Goal: Information Seeking & Learning: Learn about a topic

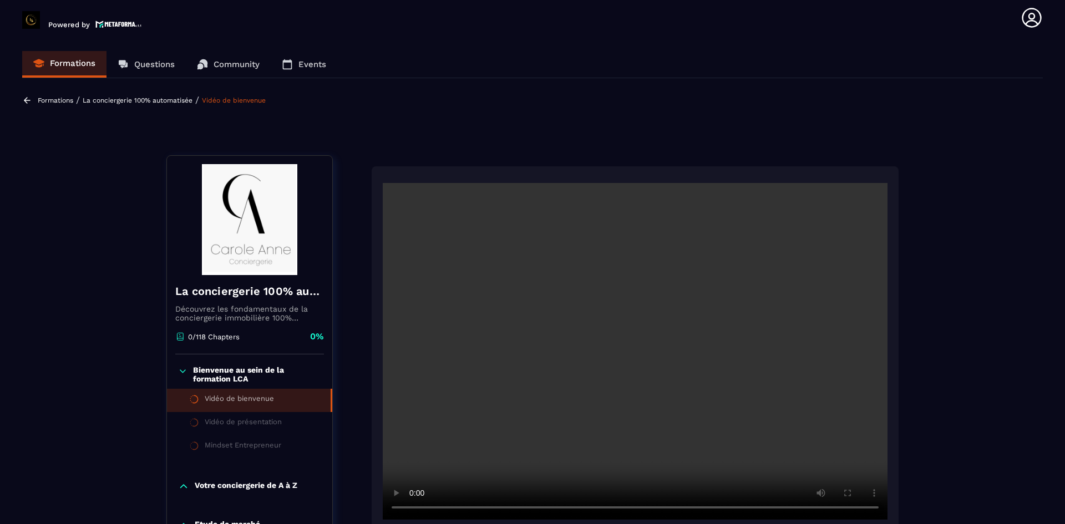
click at [245, 366] on p "Bienvenue au sein de la formation LCA" at bounding box center [257, 375] width 128 height 18
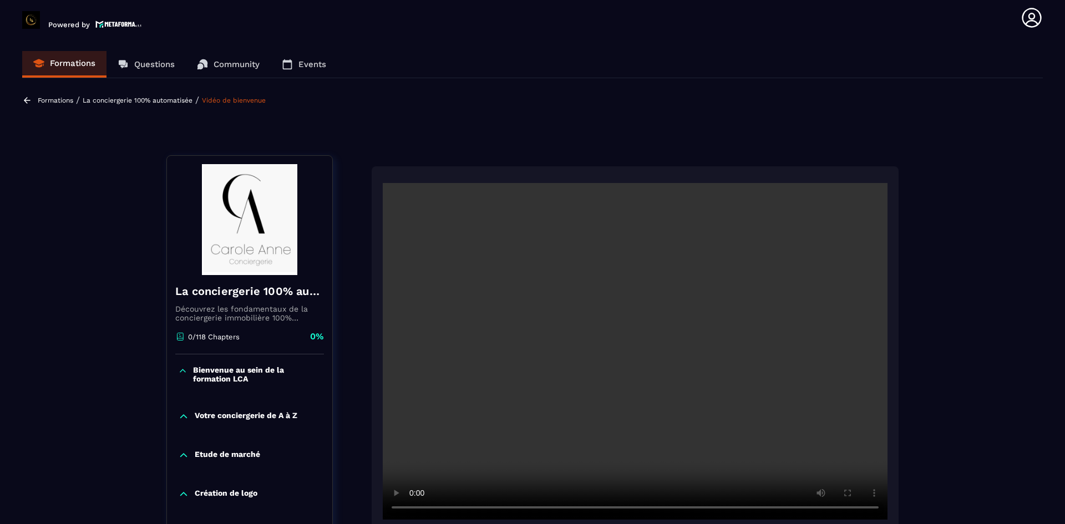
click at [245, 366] on p "Bienvenue au sein de la formation LCA" at bounding box center [257, 375] width 128 height 18
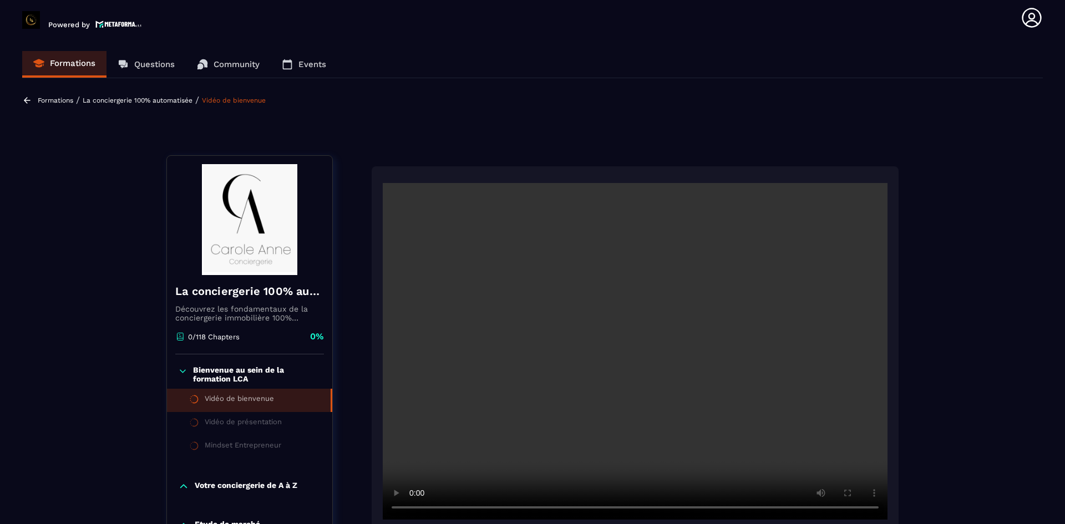
click at [214, 97] on link "Vidéo de bienvenue" at bounding box center [234, 101] width 64 height 8
click at [168, 100] on p "La conciergerie 100% automatisée" at bounding box center [138, 101] width 110 height 8
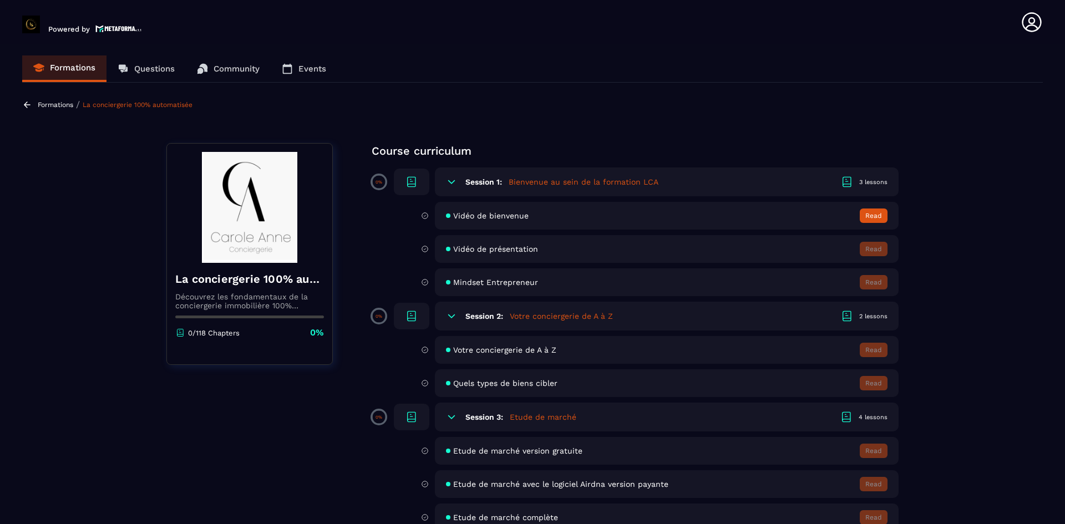
click at [420, 214] on div "Vidéo de bienvenue Read" at bounding box center [652, 216] width 494 height 28
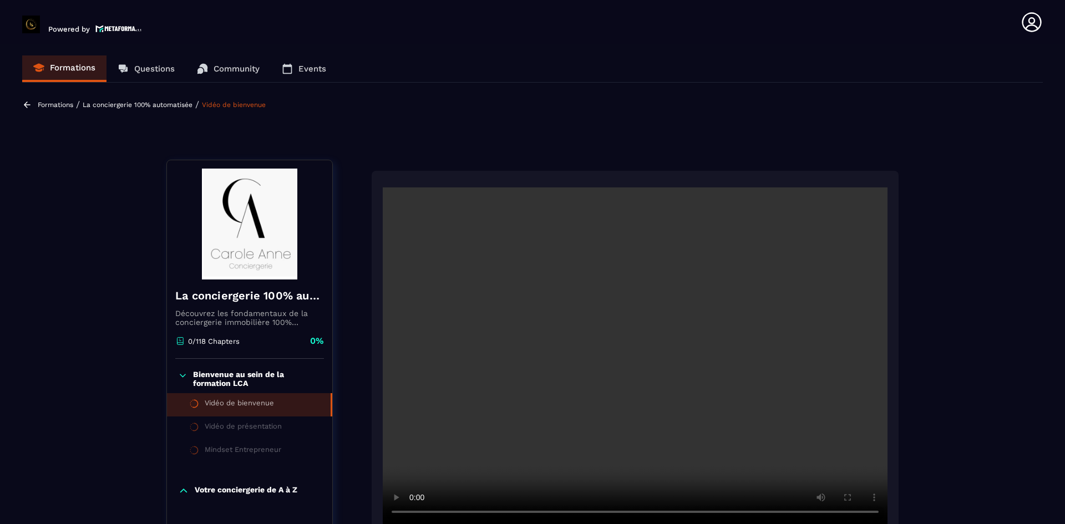
scroll to position [115, 0]
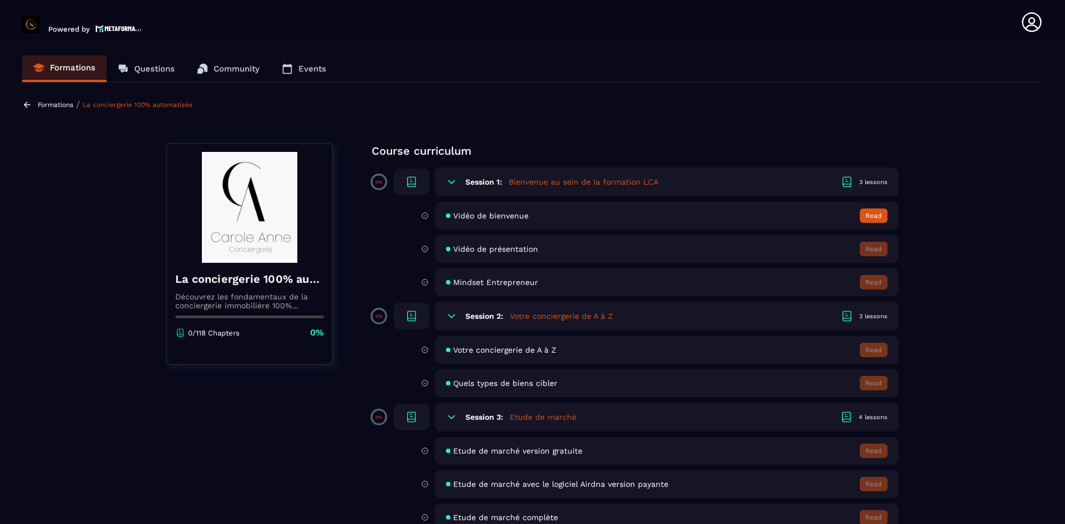
click at [870, 181] on div "3 lessons" at bounding box center [873, 182] width 28 height 8
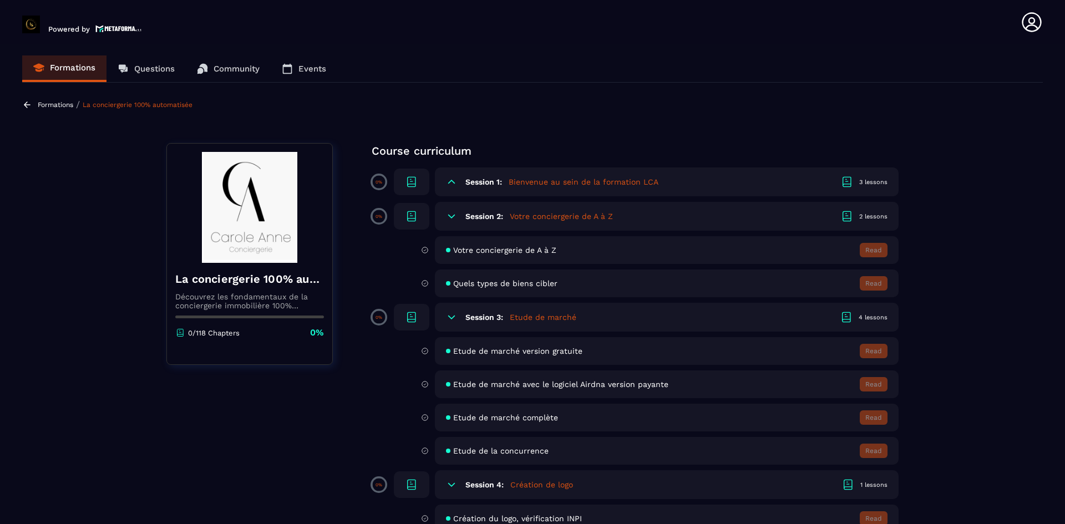
click at [870, 181] on div "3 lessons" at bounding box center [873, 182] width 28 height 8
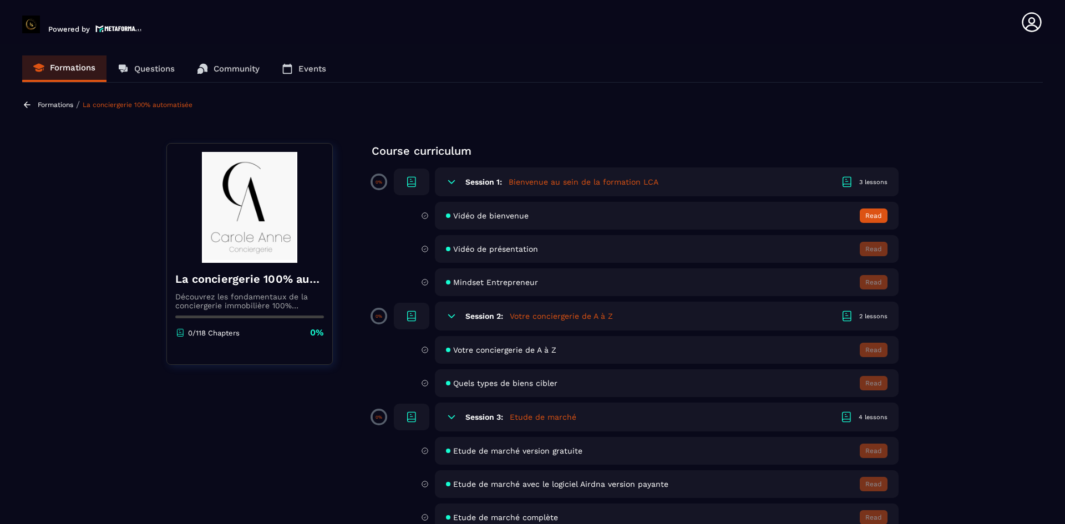
click at [425, 216] on icon at bounding box center [425, 216] width 8 height 10
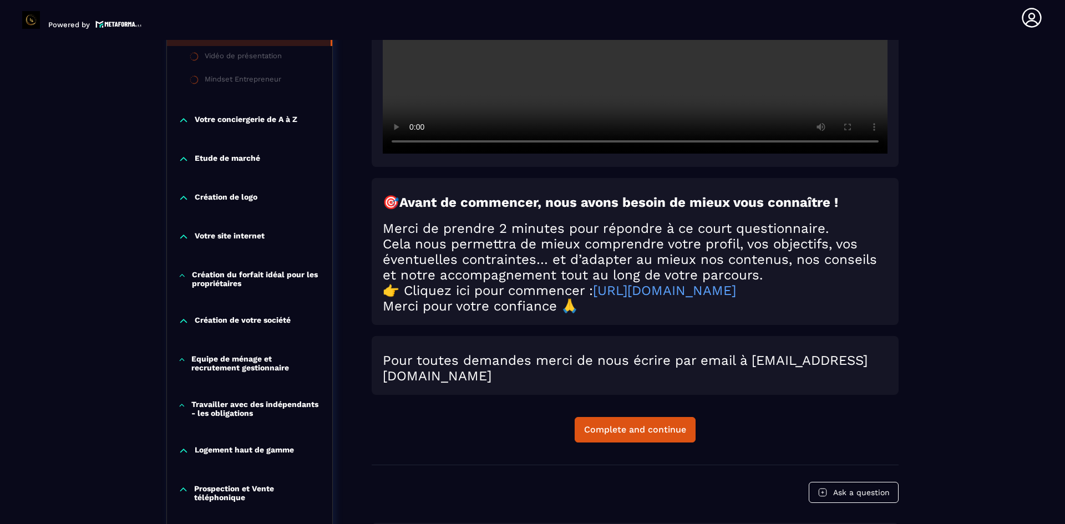
scroll to position [367, 0]
click at [658, 433] on div "Complete and continue" at bounding box center [635, 429] width 102 height 11
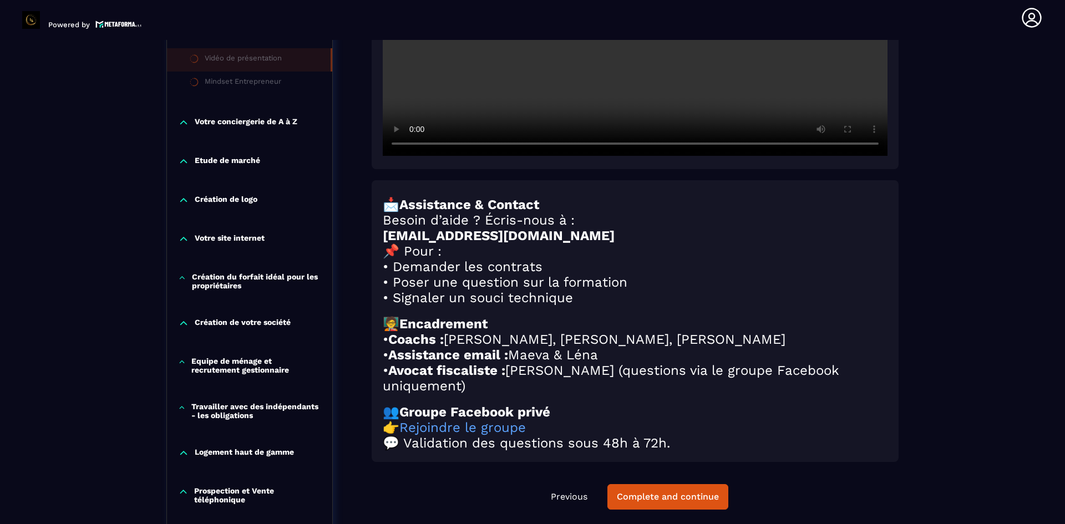
scroll to position [364, 0]
click at [669, 502] on button "Complete and continue" at bounding box center [667, 497] width 121 height 26
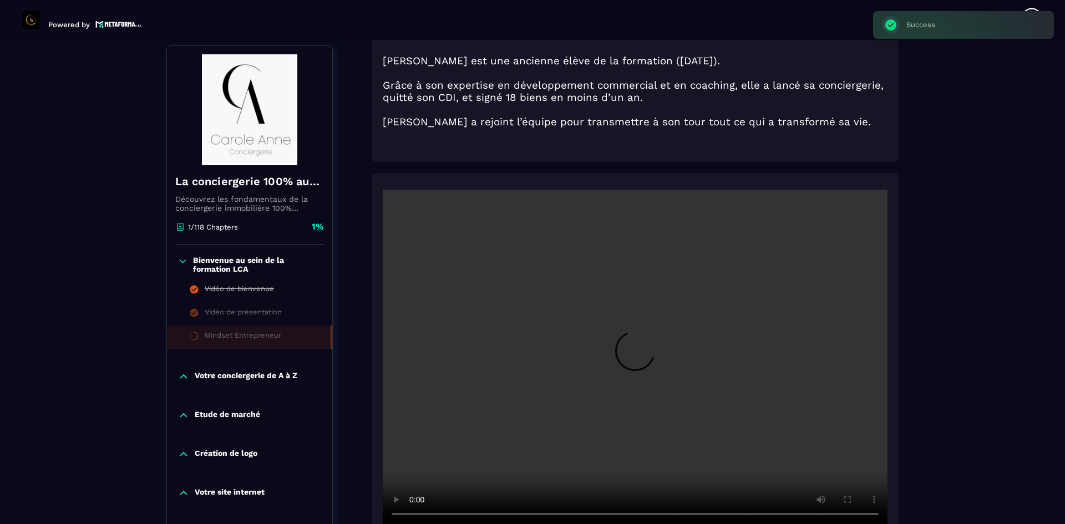
scroll to position [115, 0]
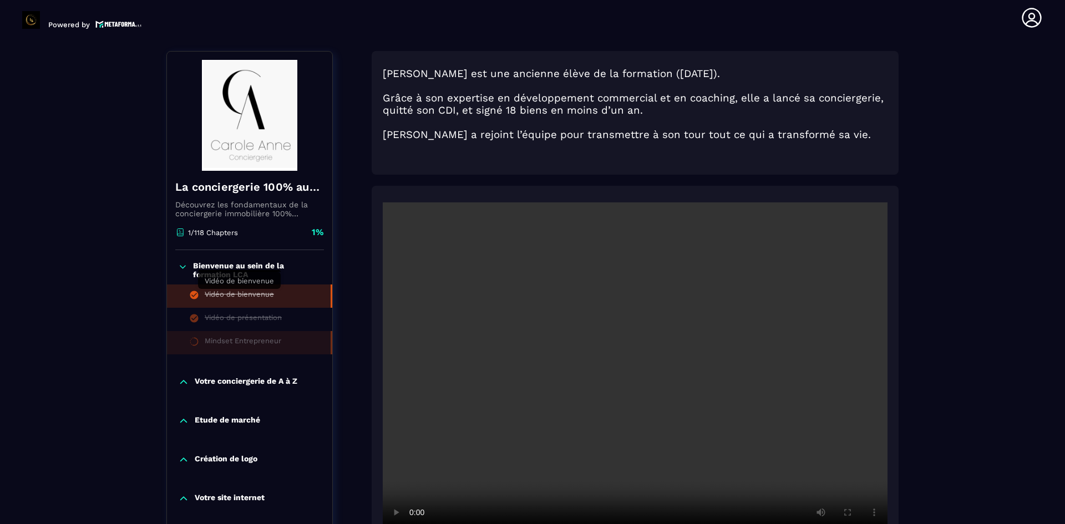
click at [262, 301] on div "Vidéo de bienvenue" at bounding box center [239, 296] width 69 height 12
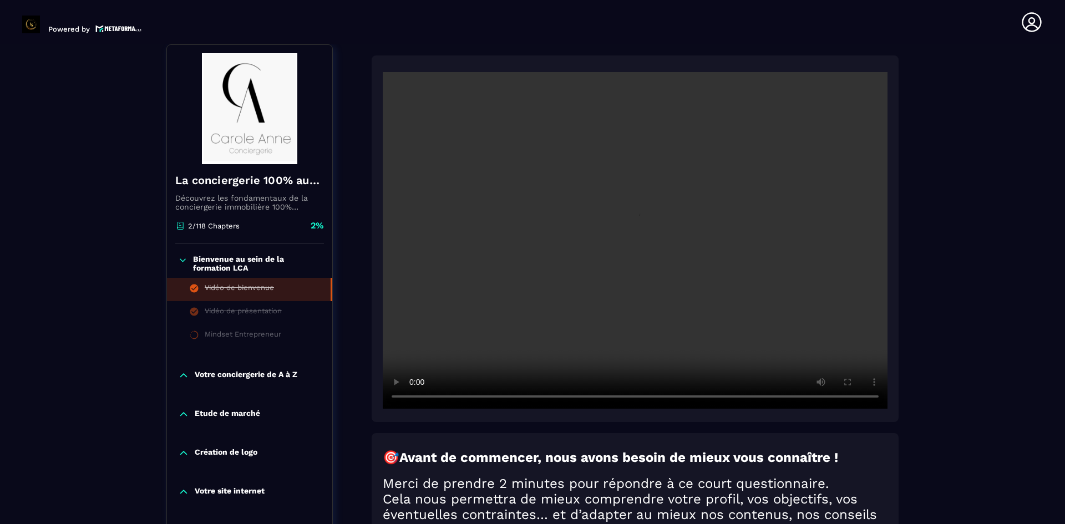
scroll to position [4, 0]
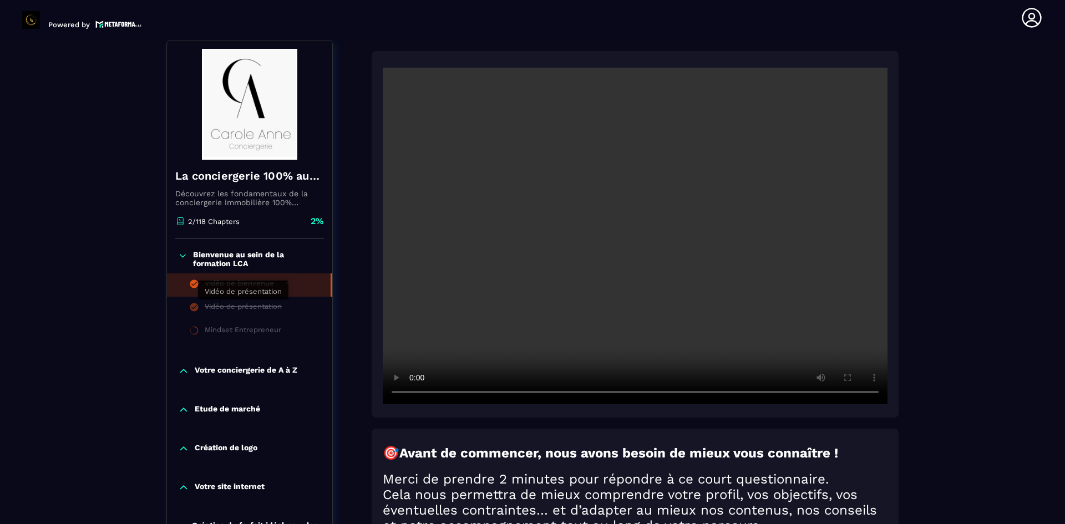
click at [258, 312] on div "Vidéo de présentation" at bounding box center [243, 308] width 77 height 12
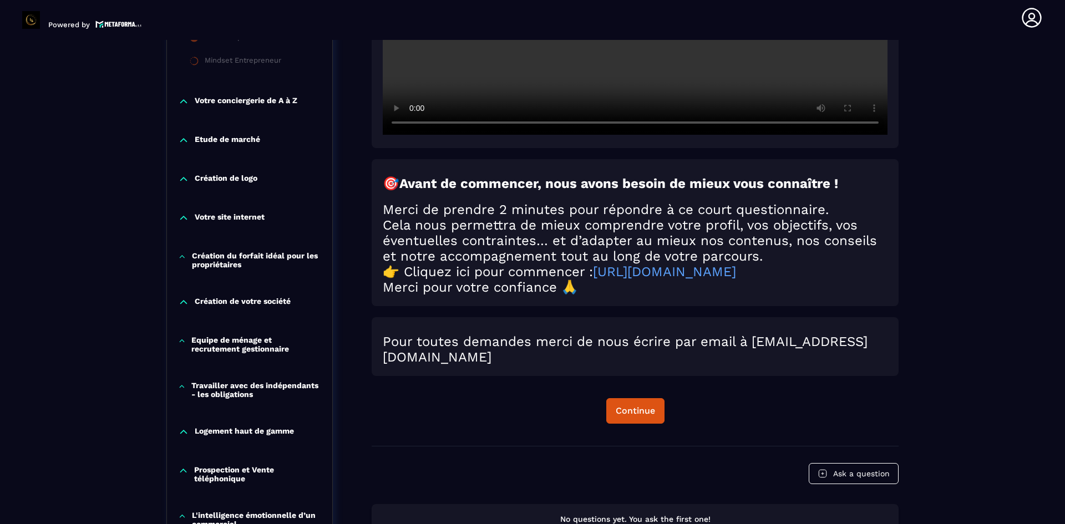
scroll to position [408, 0]
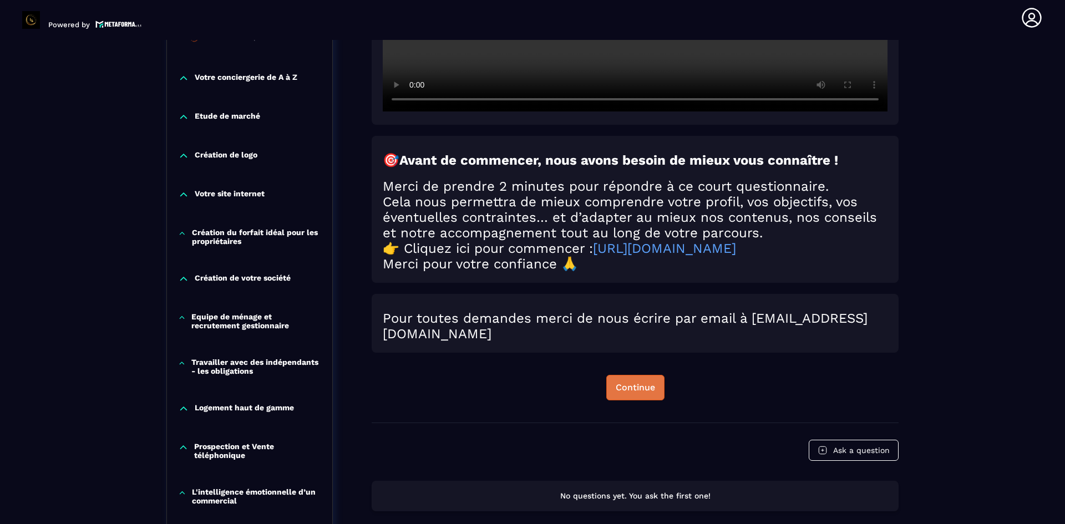
click at [627, 393] on div "Continue" at bounding box center [635, 387] width 39 height 11
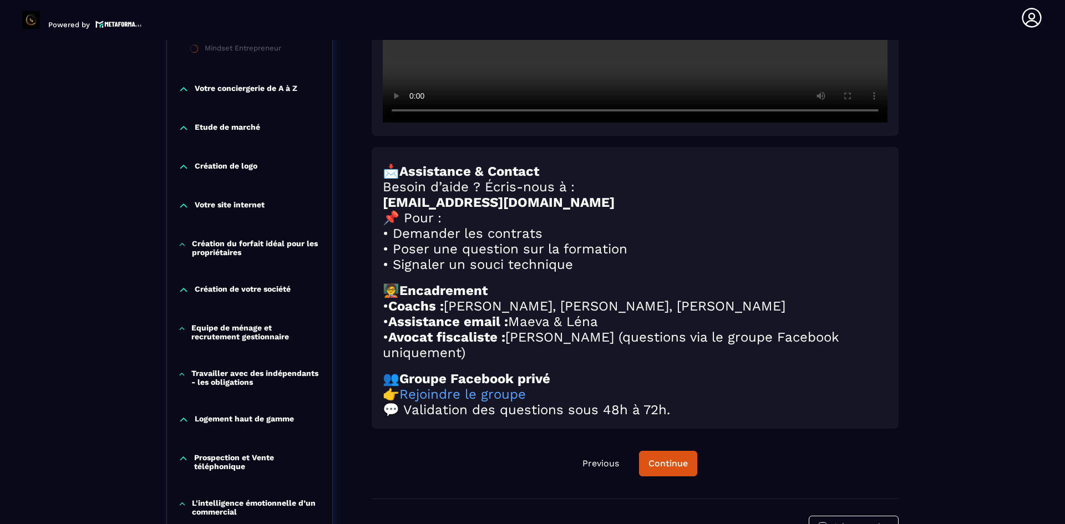
scroll to position [404, 0]
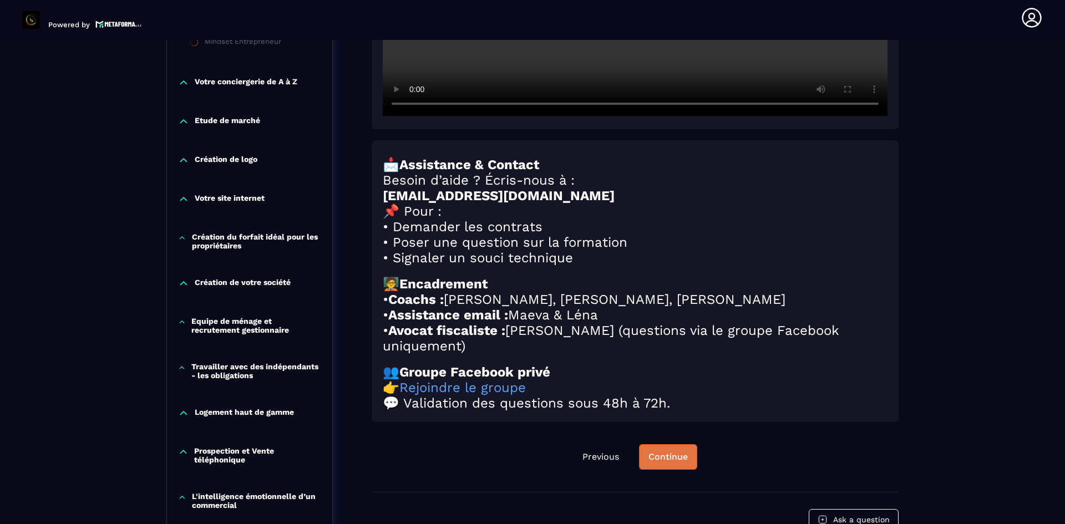
click at [651, 460] on button "Continue" at bounding box center [668, 457] width 58 height 26
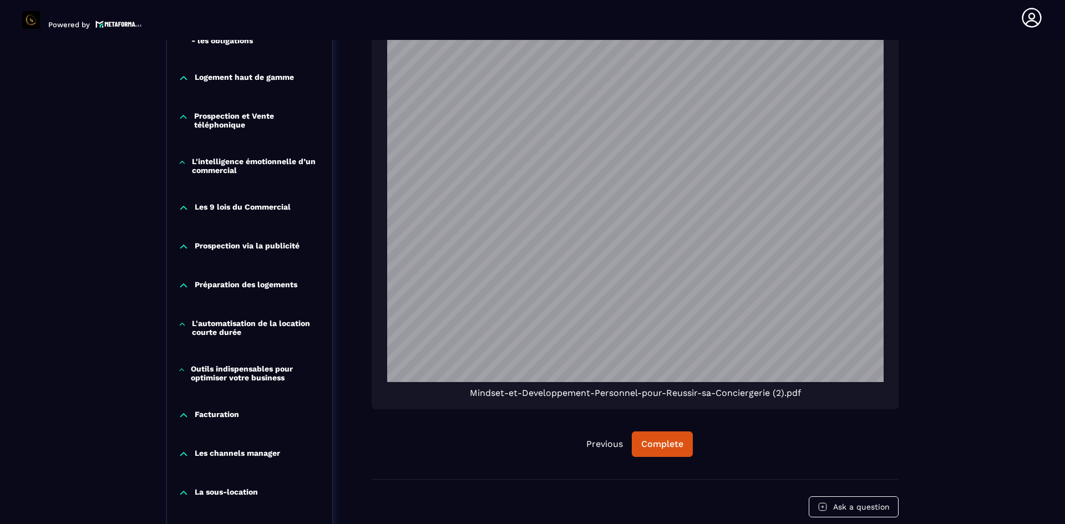
scroll to position [762, 0]
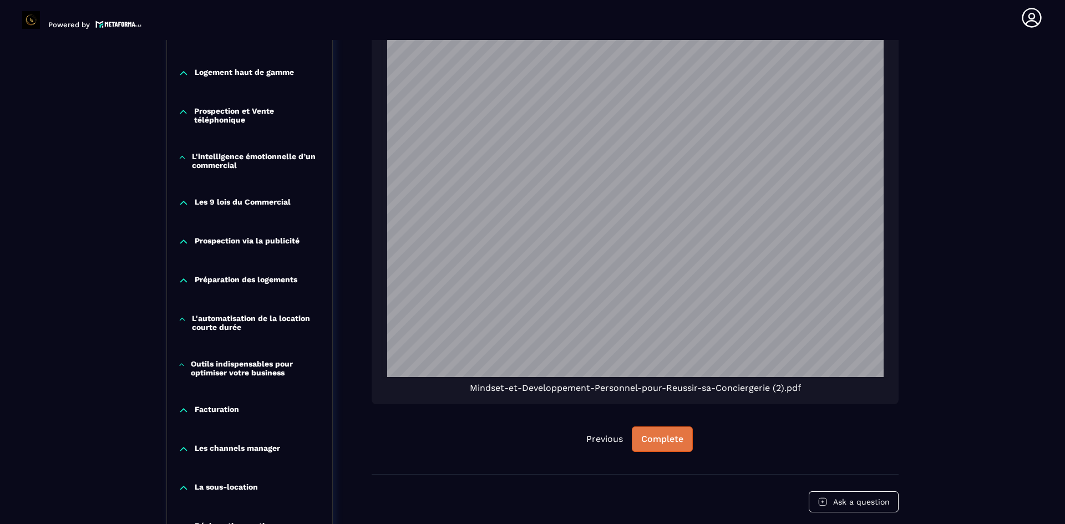
click at [678, 445] on button "Complete" at bounding box center [662, 440] width 61 height 26
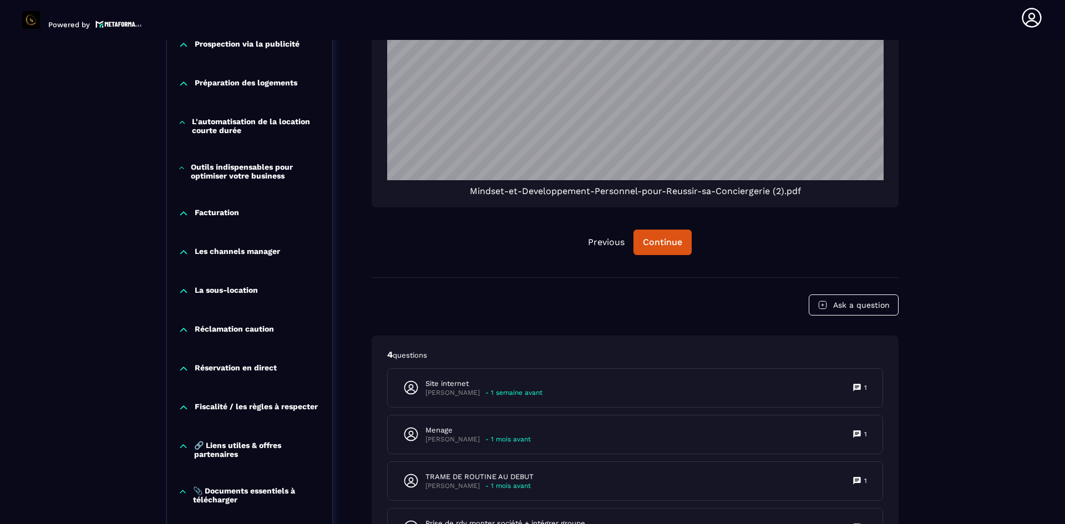
scroll to position [1064, 0]
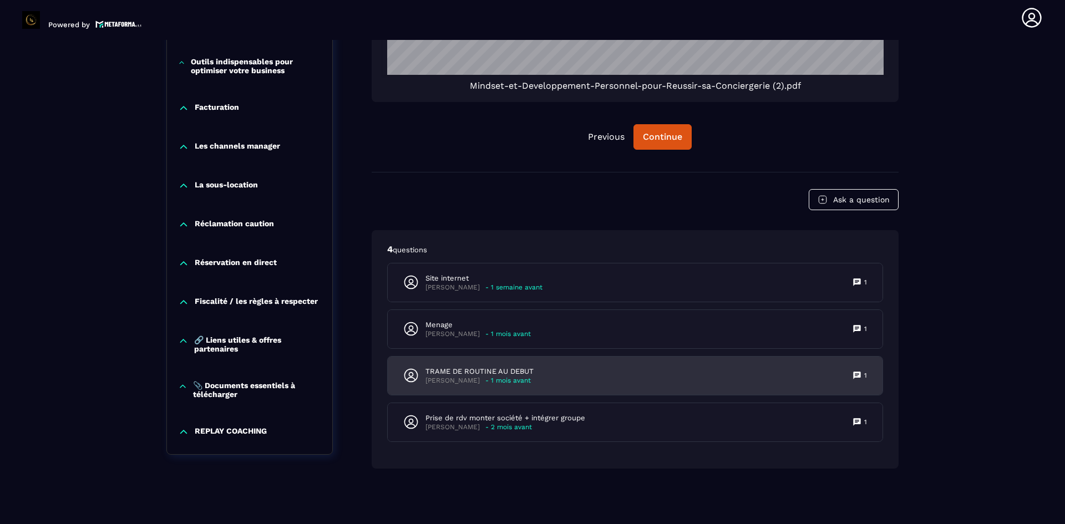
click at [656, 380] on div "TRAME DE ROUTINE AU DEBUT [PERSON_NAME] - 1 mois avant 1" at bounding box center [635, 376] width 495 height 38
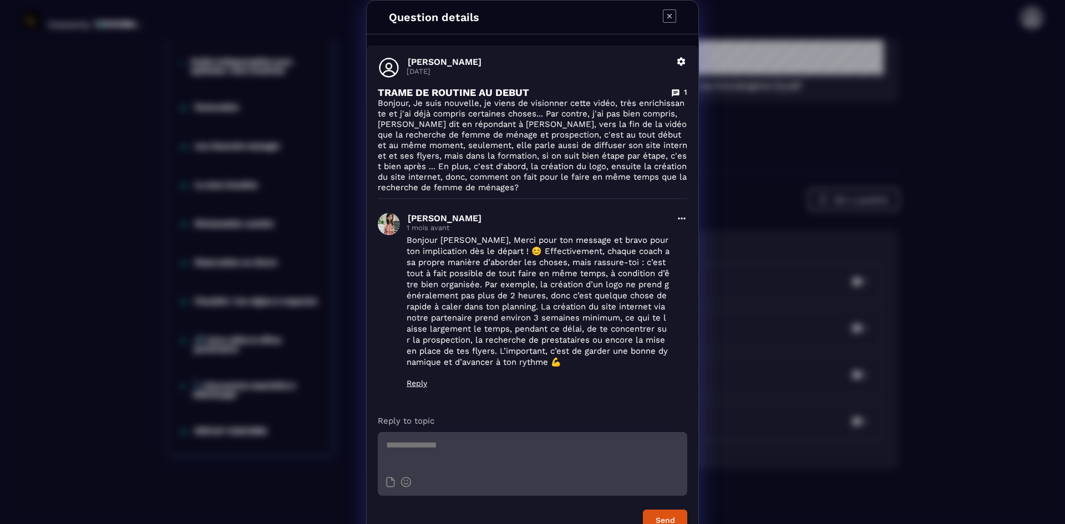
click at [666, 19] on icon "Modal window" at bounding box center [669, 15] width 13 height 13
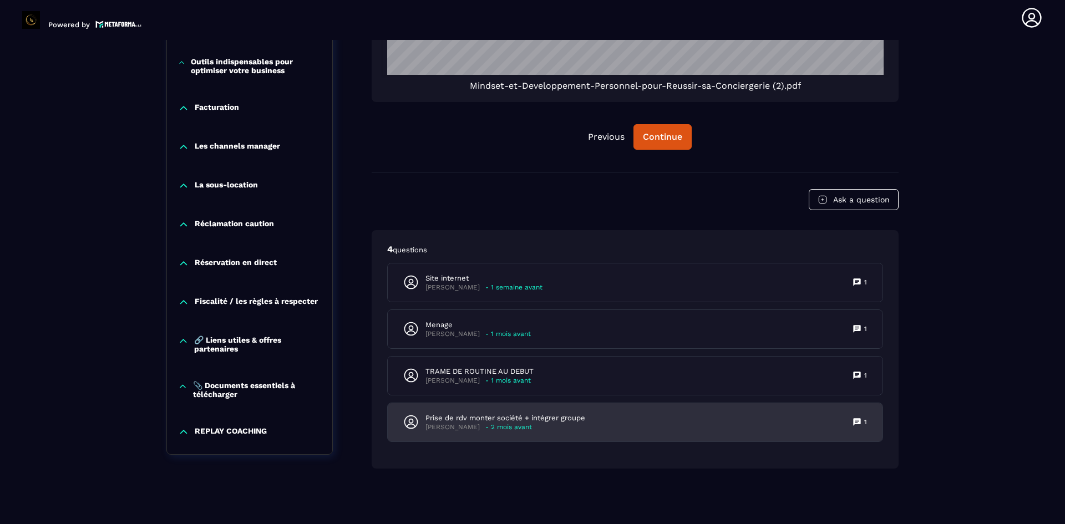
click at [617, 421] on div "Prise de rdv monter société + intégrer groupe [PERSON_NAME] - 2 mois avant 1" at bounding box center [635, 422] width 495 height 38
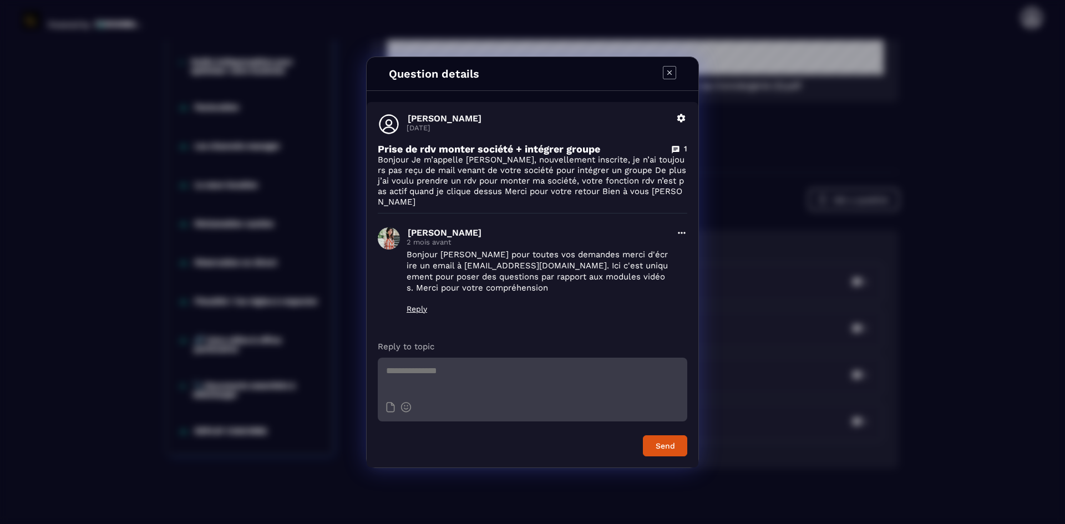
click at [671, 78] on icon "Modal window" at bounding box center [669, 72] width 13 height 13
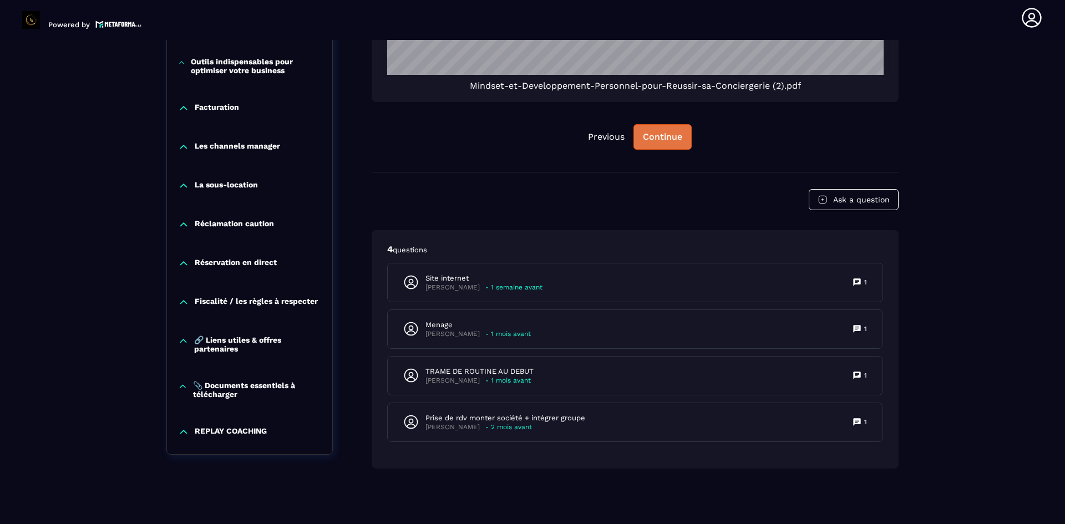
click at [650, 142] on div "Continue" at bounding box center [662, 136] width 39 height 11
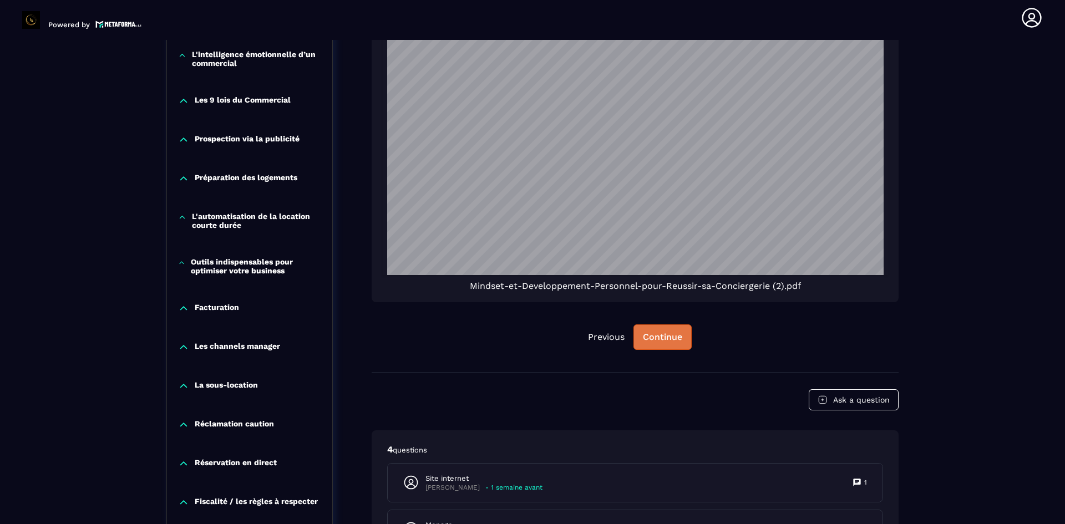
click at [663, 333] on div "Continue" at bounding box center [662, 337] width 39 height 11
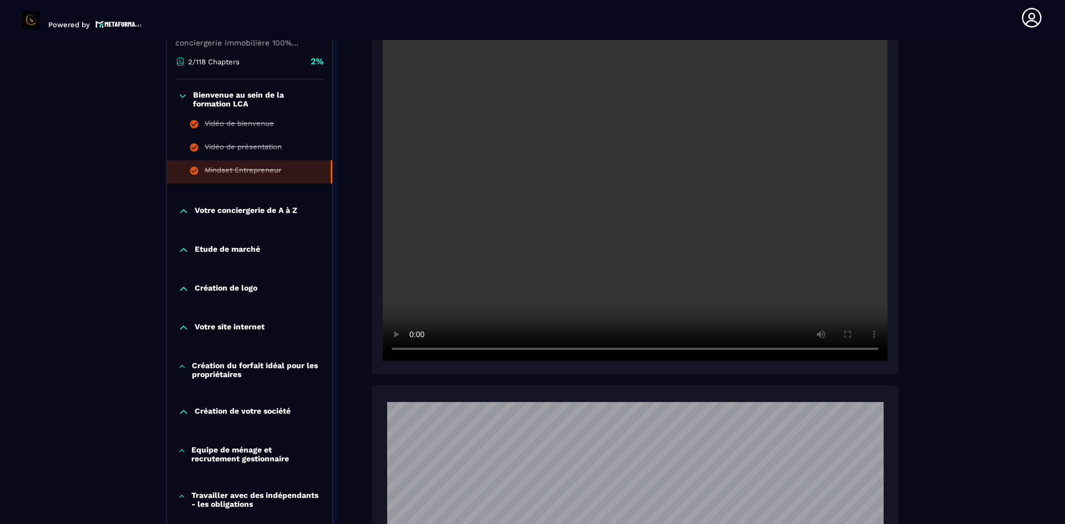
scroll to position [291, 0]
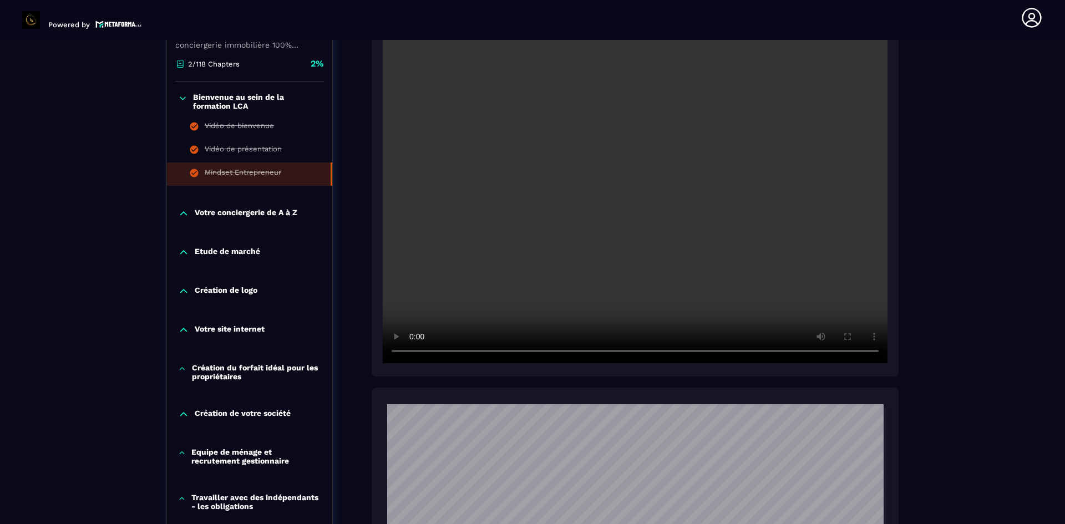
click at [253, 210] on p "Votre conciergerie de A à Z" at bounding box center [246, 213] width 103 height 11
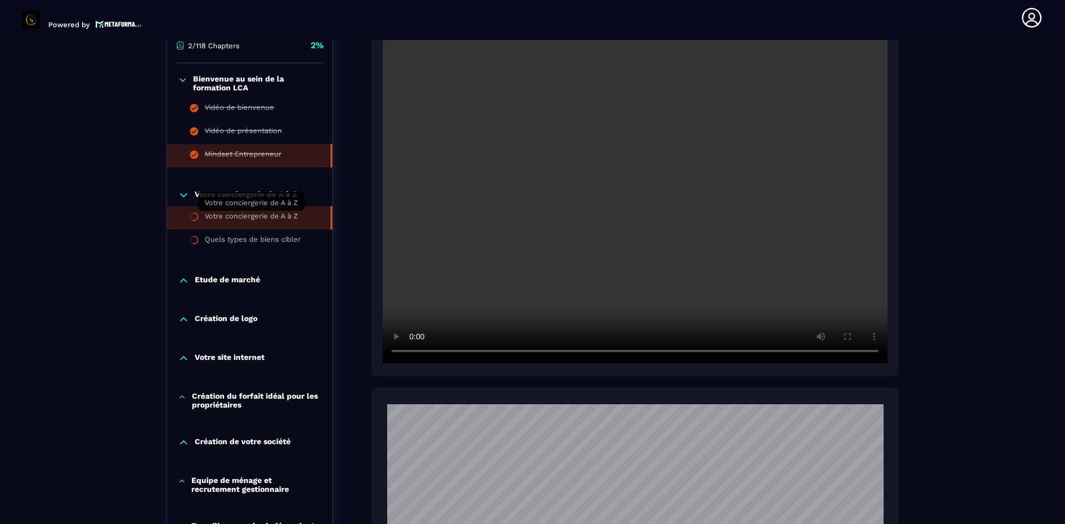
click at [236, 217] on div "Votre conciergerie de A à Z" at bounding box center [251, 218] width 93 height 12
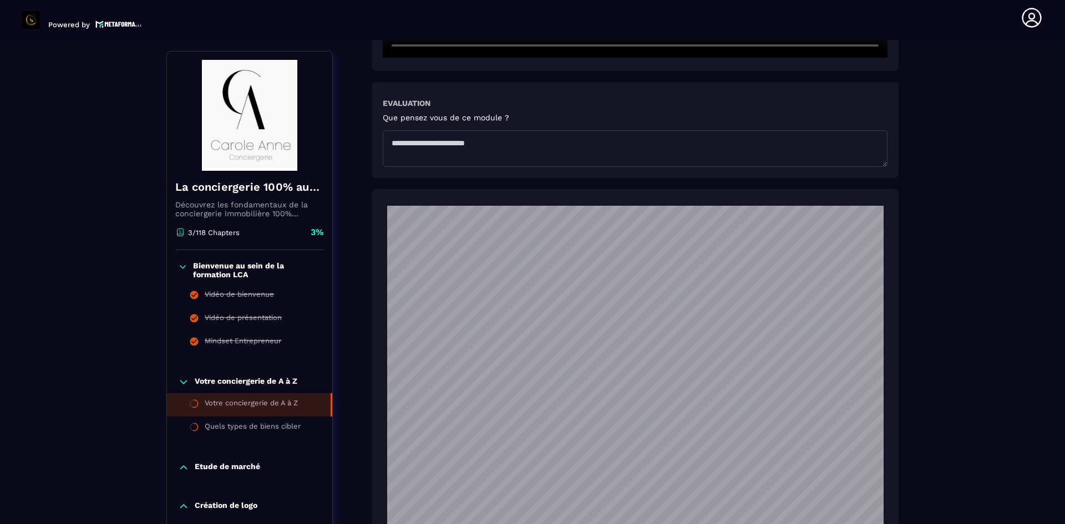
scroll to position [41, 0]
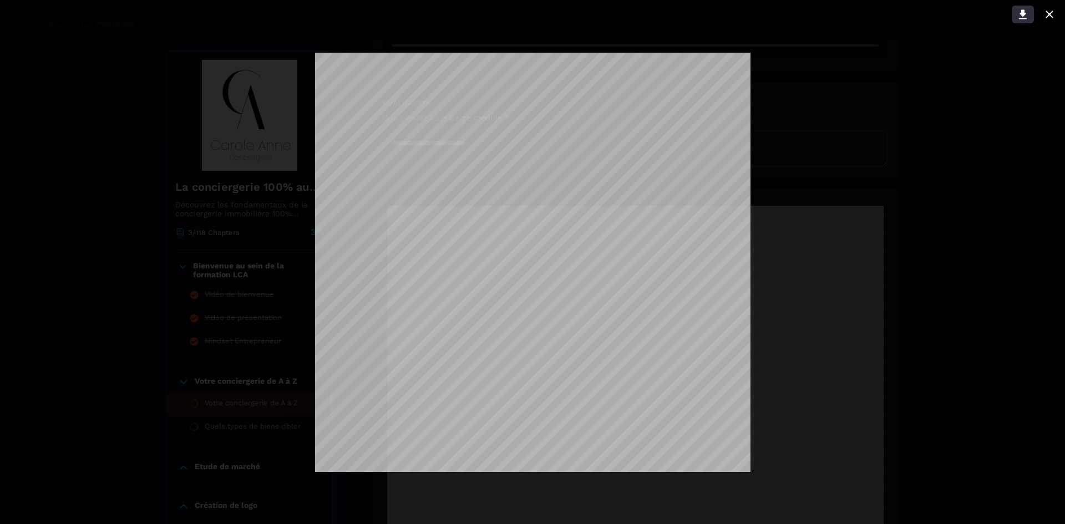
click at [1021, 22] on button at bounding box center [1023, 15] width 22 height 18
click at [939, 146] on div at bounding box center [532, 262] width 1065 height 524
click at [1046, 13] on icon at bounding box center [1049, 14] width 13 height 13
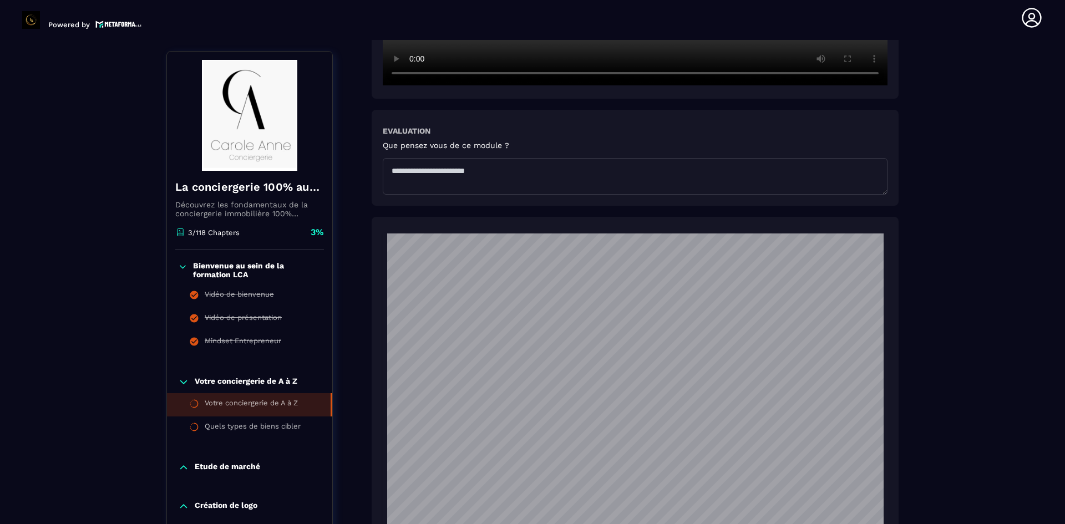
scroll to position [525, 0]
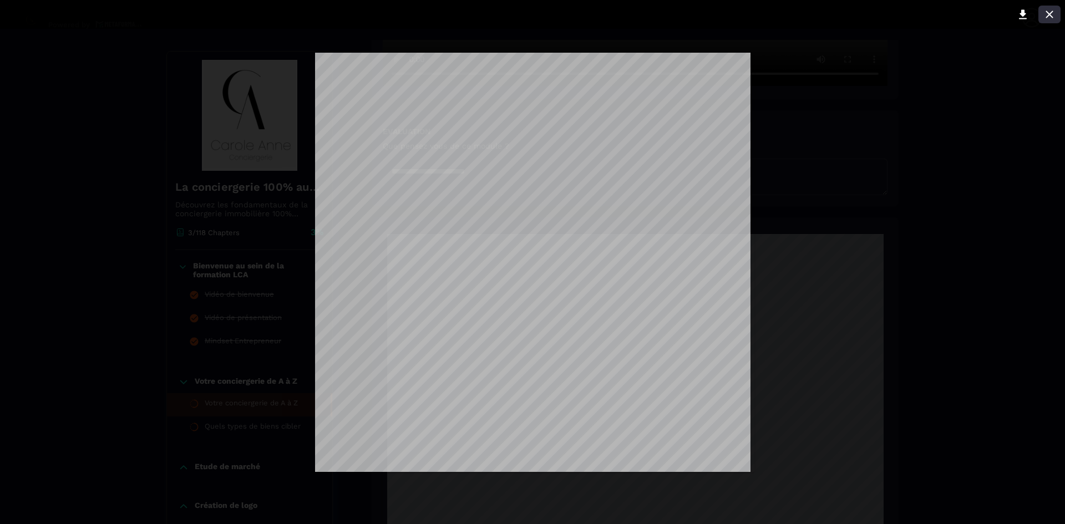
click at [1057, 6] on button at bounding box center [1049, 15] width 22 height 18
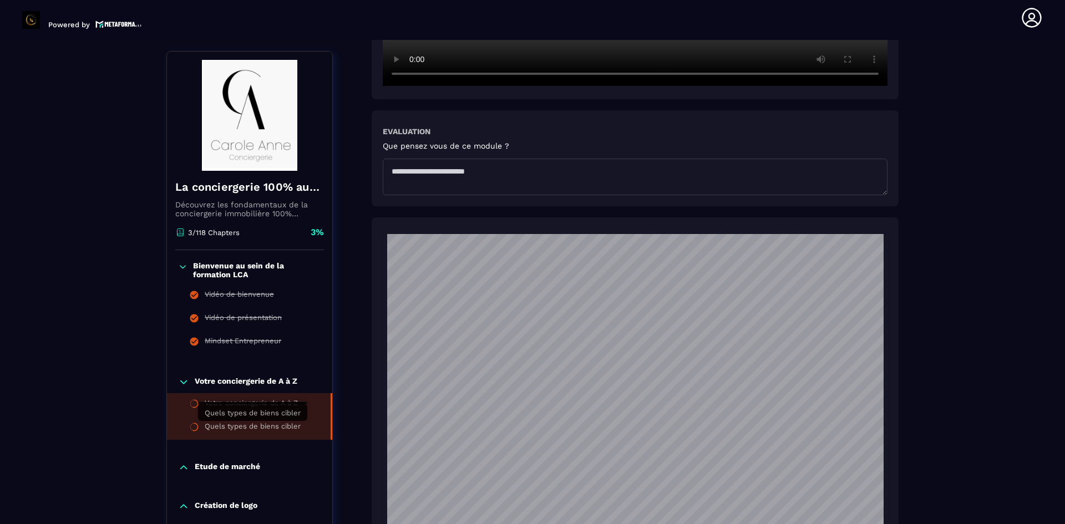
click at [294, 424] on div "Quels types de biens cibler" at bounding box center [253, 428] width 96 height 12
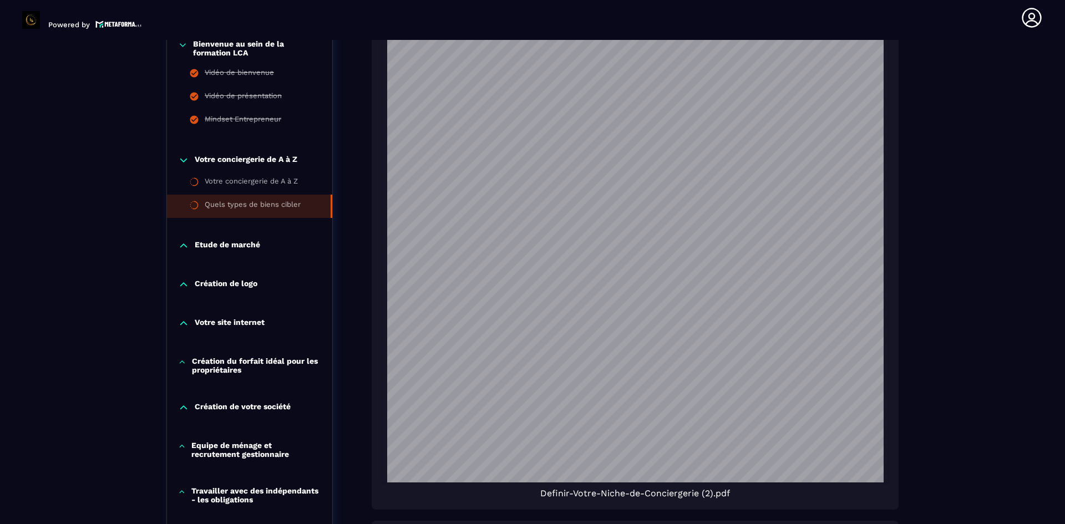
scroll to position [666, 0]
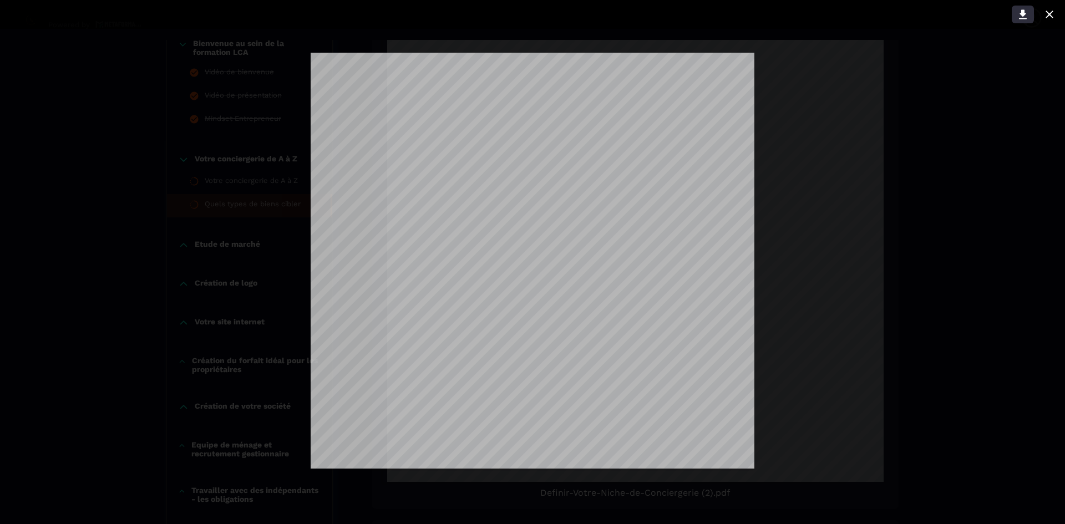
click at [1016, 14] on icon at bounding box center [1022, 14] width 13 height 13
click at [940, 200] on div at bounding box center [532, 262] width 1065 height 524
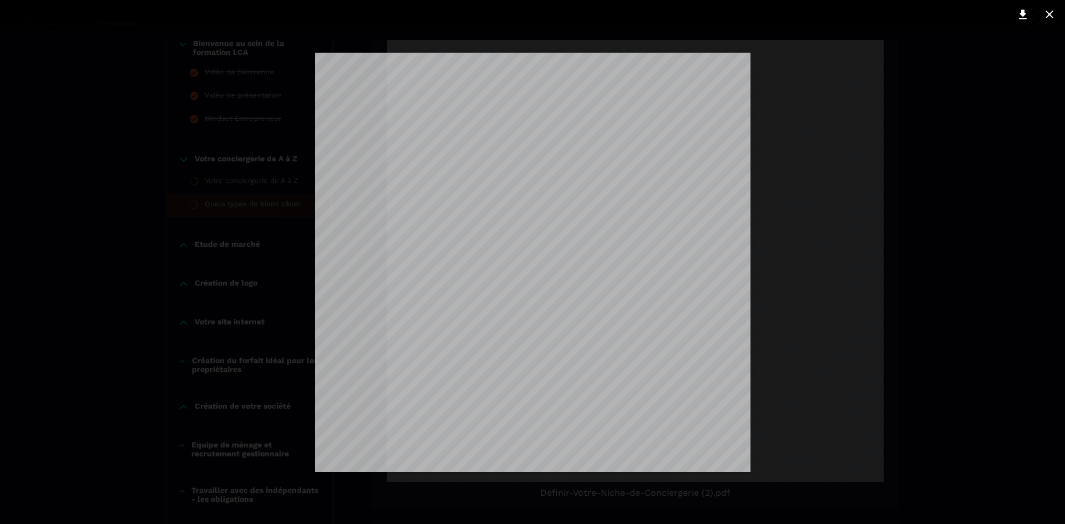
scroll to position [1431, 0]
click at [1024, 15] on icon at bounding box center [1023, 14] width 8 height 9
click at [836, 272] on div at bounding box center [532, 262] width 1065 height 524
click at [1049, 11] on icon at bounding box center [1049, 14] width 13 height 13
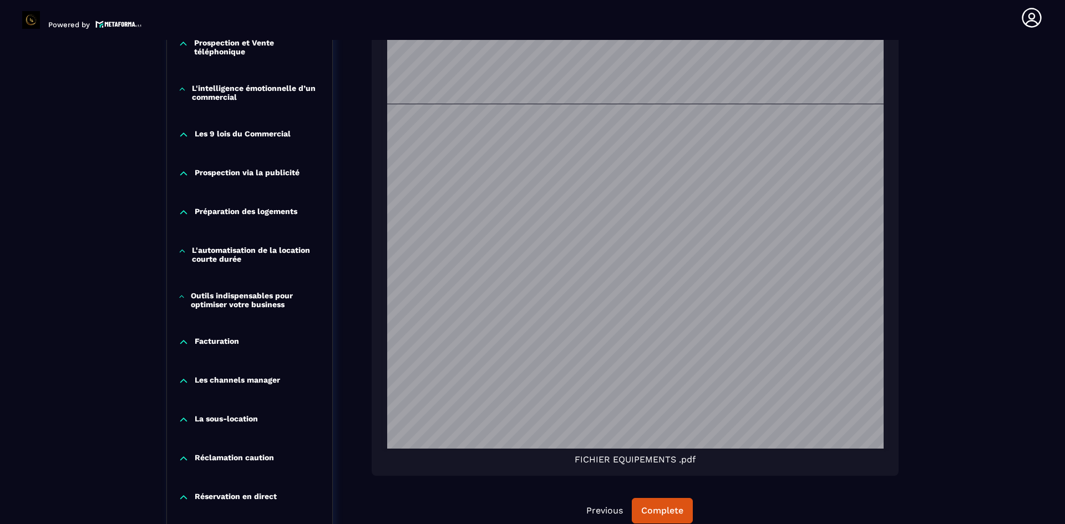
scroll to position [1308, 0]
click at [657, 513] on div "Complete" at bounding box center [662, 510] width 42 height 11
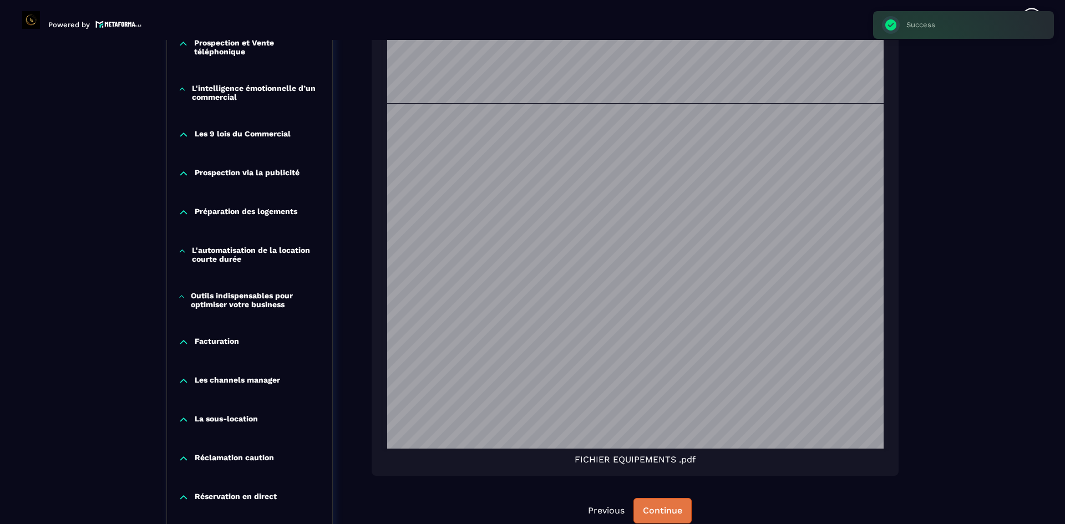
click at [656, 513] on div "Continue" at bounding box center [662, 510] width 39 height 11
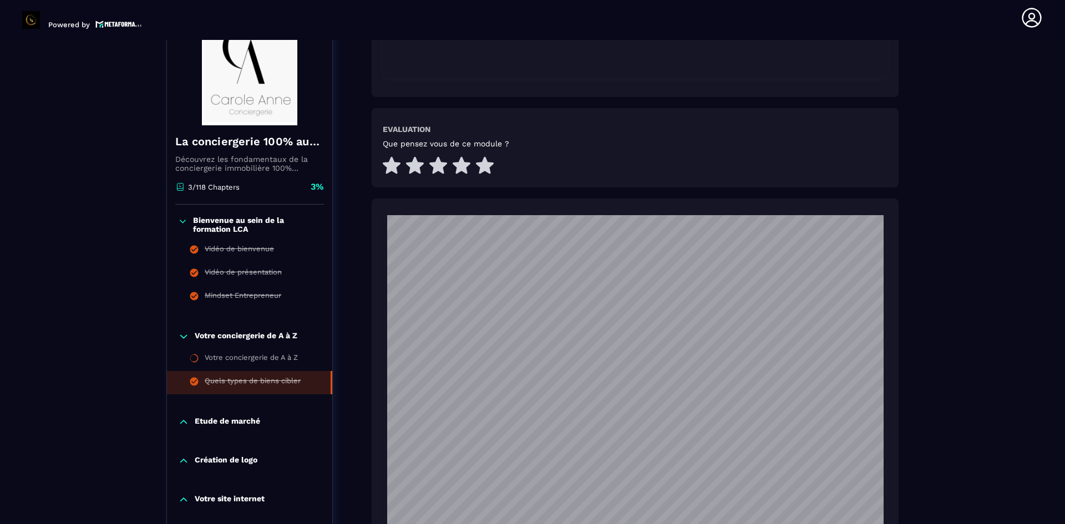
scroll to position [489, 0]
click at [222, 356] on div "Votre conciergerie de A à Z" at bounding box center [251, 360] width 93 height 12
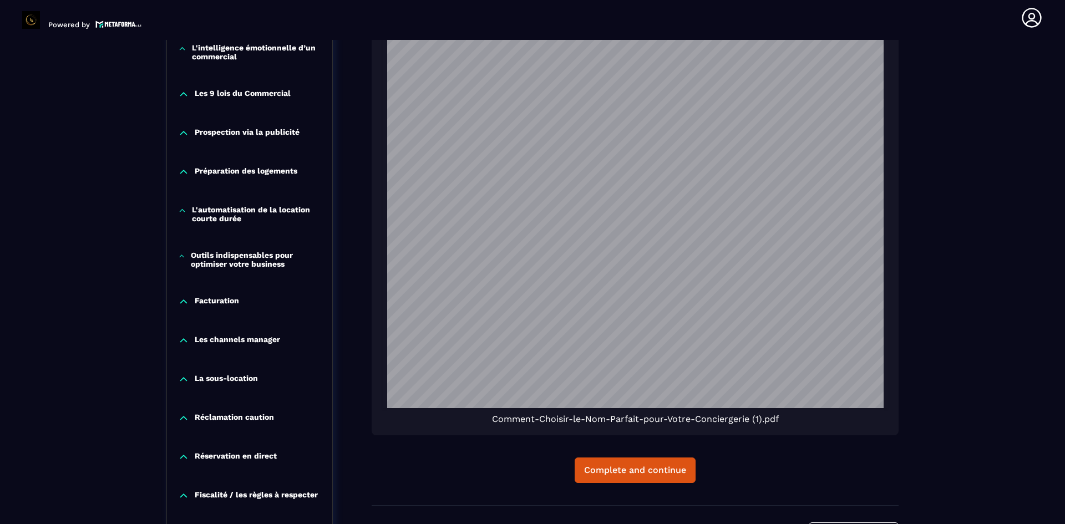
scroll to position [432, 0]
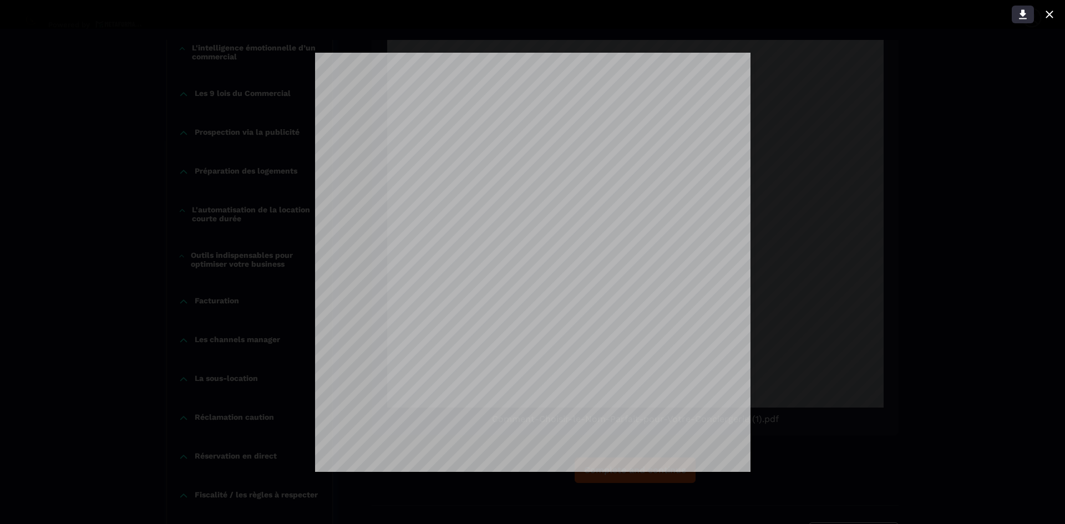
click at [1023, 16] on icon at bounding box center [1023, 14] width 8 height 9
click at [1047, 9] on icon at bounding box center [1049, 14] width 13 height 13
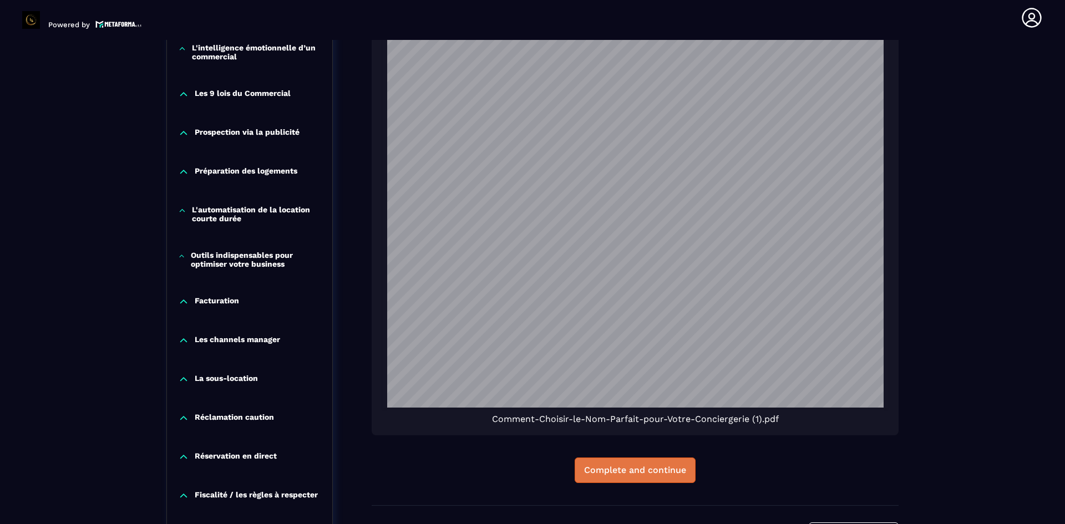
click at [618, 466] on div "Complete and continue" at bounding box center [635, 470] width 102 height 11
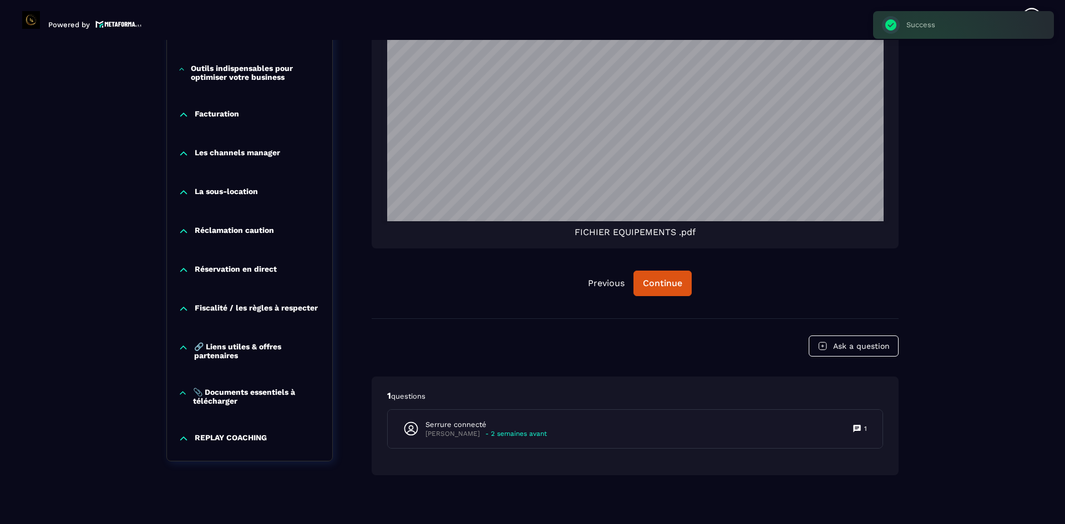
scroll to position [1426, 0]
click at [676, 289] on button "Continue" at bounding box center [662, 283] width 58 height 26
click at [656, 282] on div "Continue" at bounding box center [662, 282] width 39 height 11
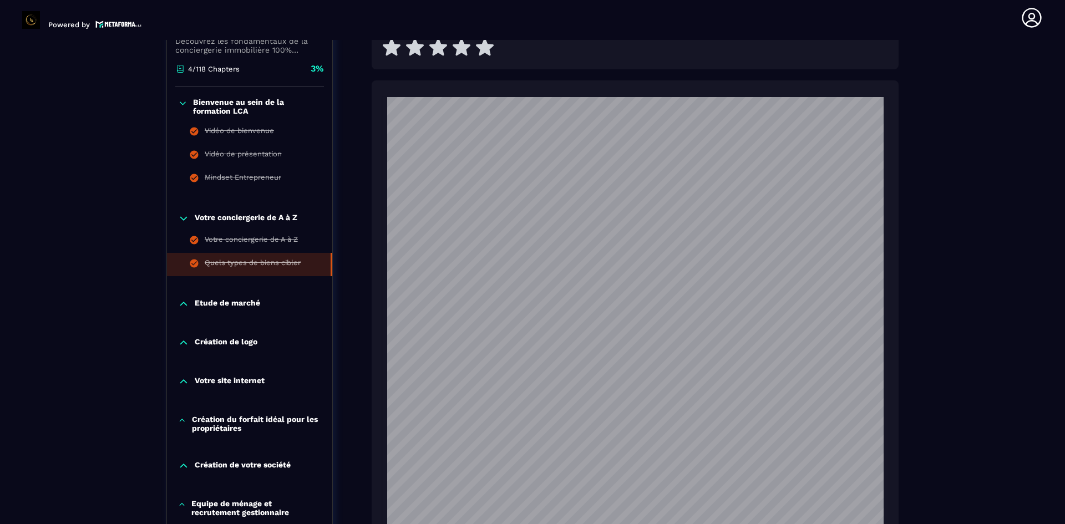
scroll to position [607, 0]
click at [219, 304] on p "Etude de marché" at bounding box center [227, 304] width 65 height 11
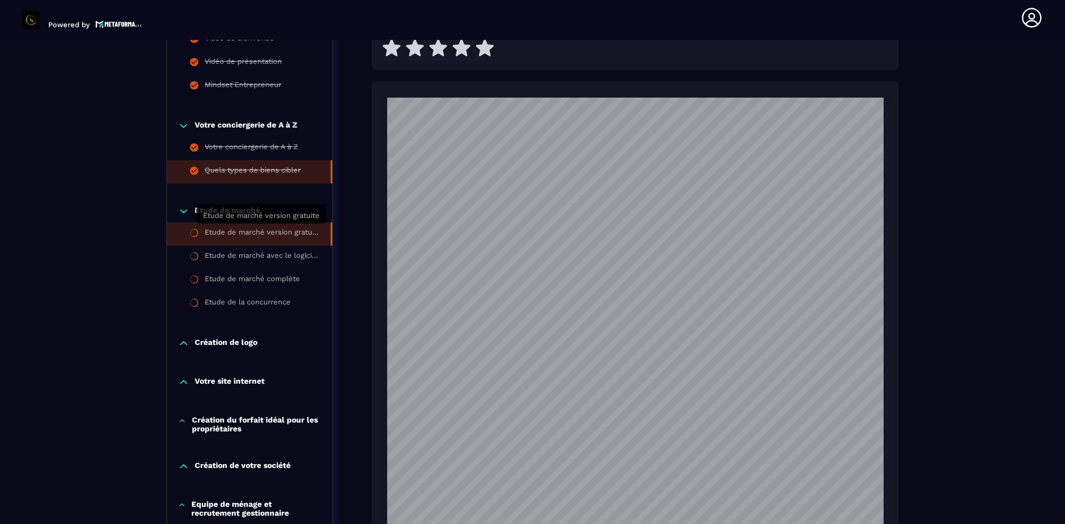
click at [237, 231] on div "Etude de marché version gratuite" at bounding box center [262, 234] width 115 height 12
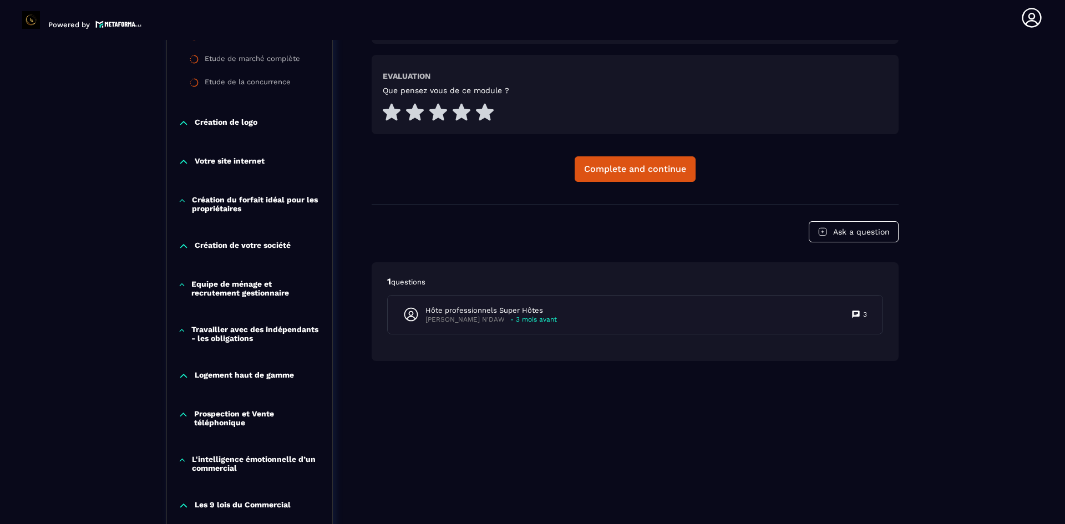
scroll to position [589, 0]
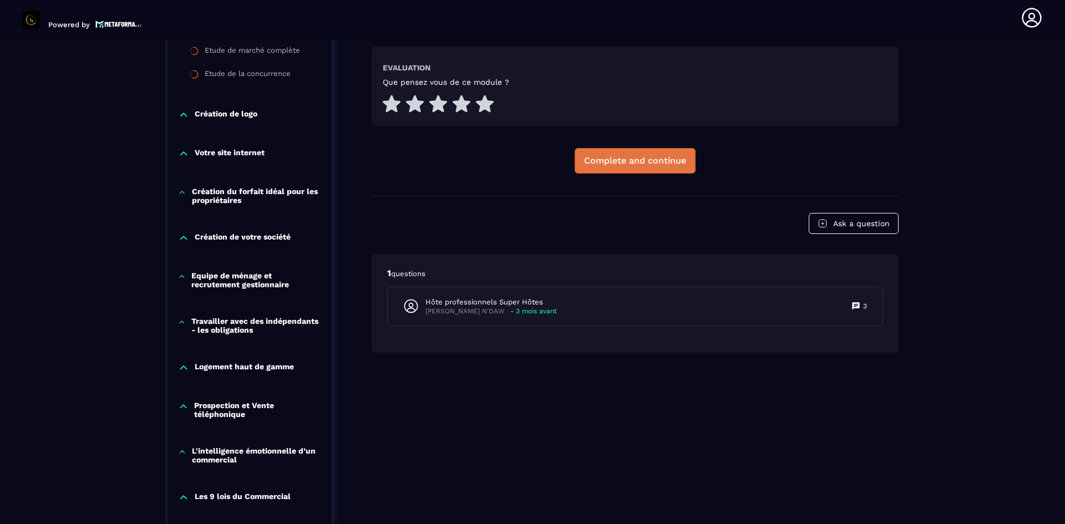
click at [636, 157] on div "Complete and continue" at bounding box center [635, 160] width 102 height 11
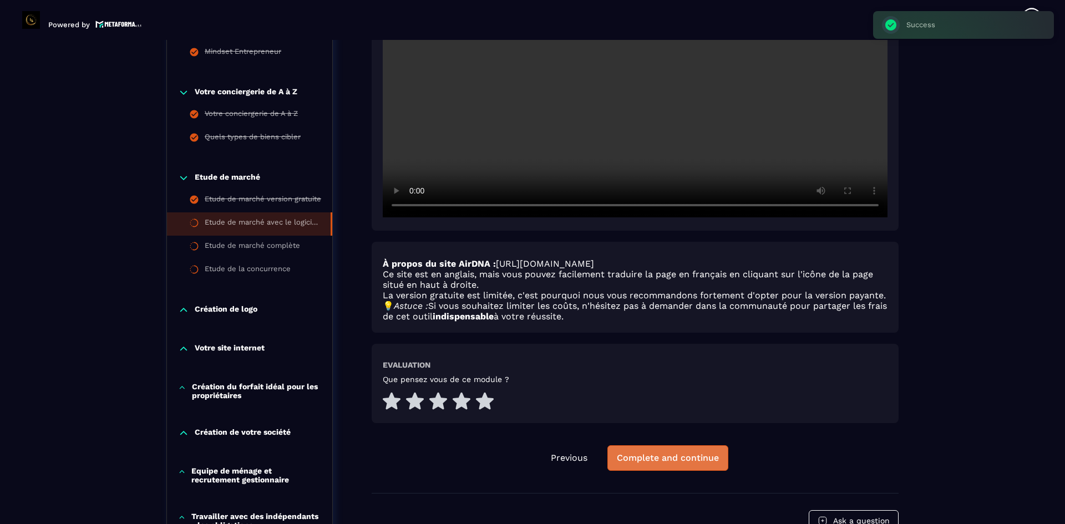
scroll to position [394, 0]
click at [650, 453] on div "Complete and continue" at bounding box center [668, 457] width 102 height 11
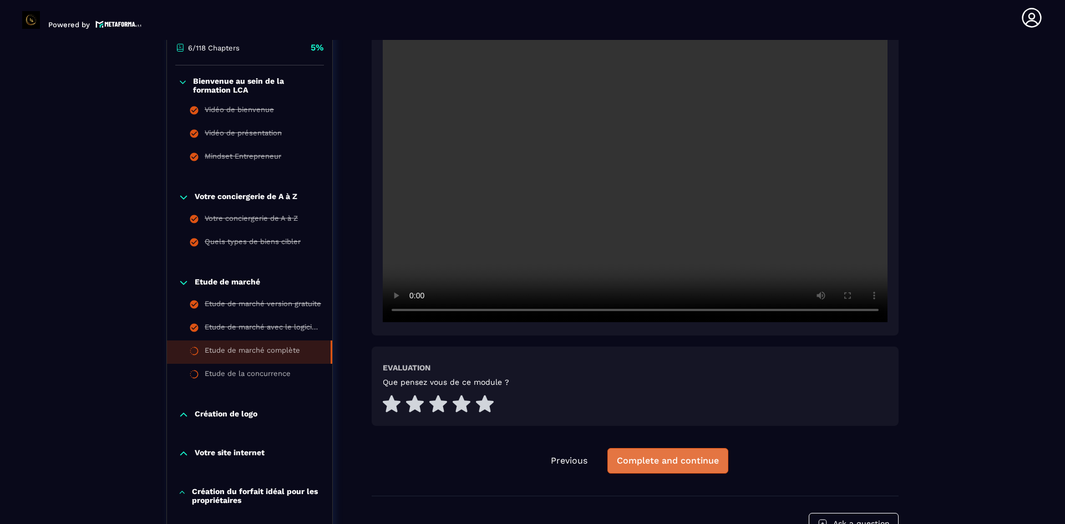
click at [654, 457] on div "Complete and continue" at bounding box center [668, 460] width 102 height 11
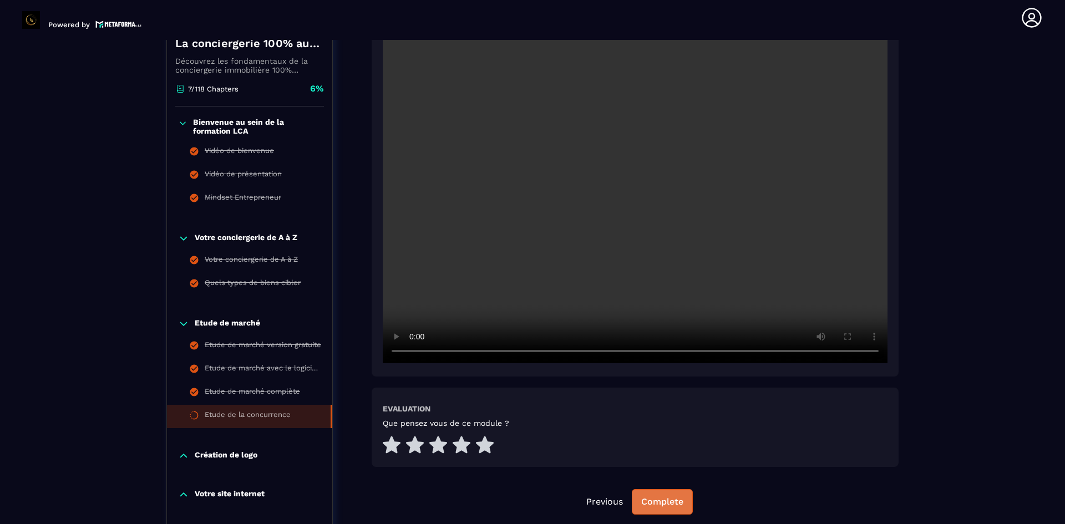
click at [666, 501] on div "Complete" at bounding box center [662, 501] width 42 height 11
click at [666, 501] on div "Continue" at bounding box center [662, 501] width 39 height 11
click at [262, 452] on div "Création de logo" at bounding box center [249, 455] width 165 height 11
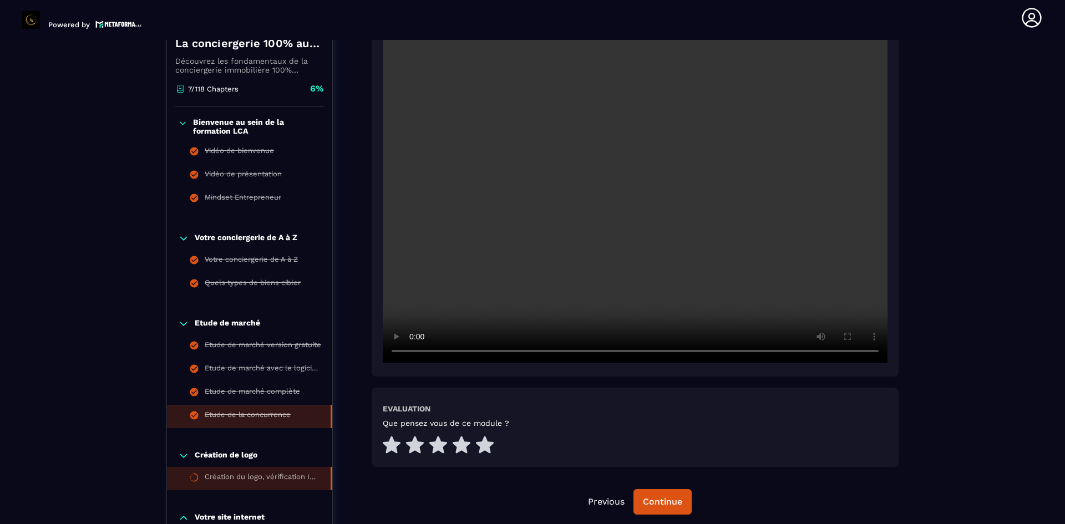
click at [266, 473] on div "Création du logo, vérification INPI" at bounding box center [262, 479] width 115 height 12
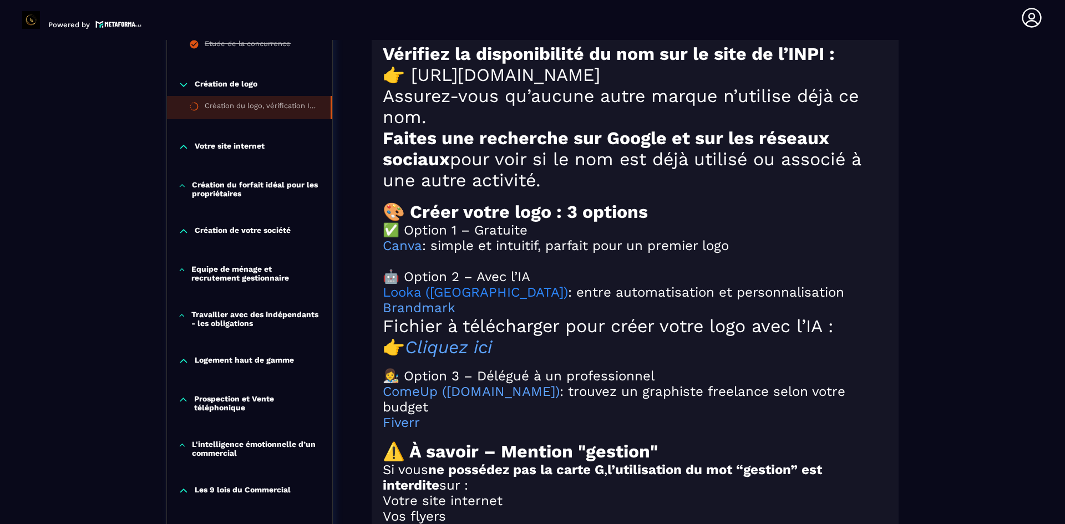
scroll to position [1023, 0]
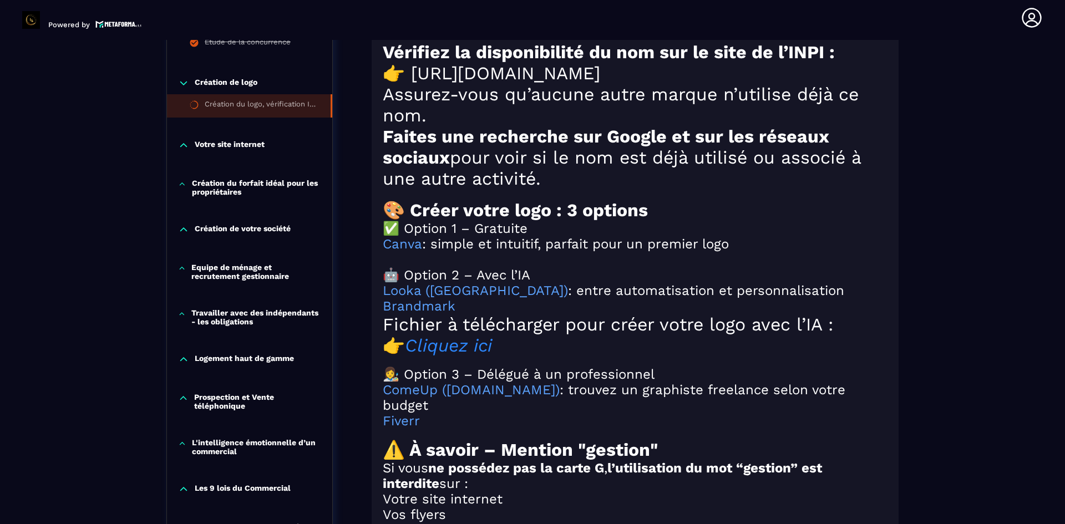
click at [462, 356] on em "Cliquez ici" at bounding box center [448, 345] width 87 height 21
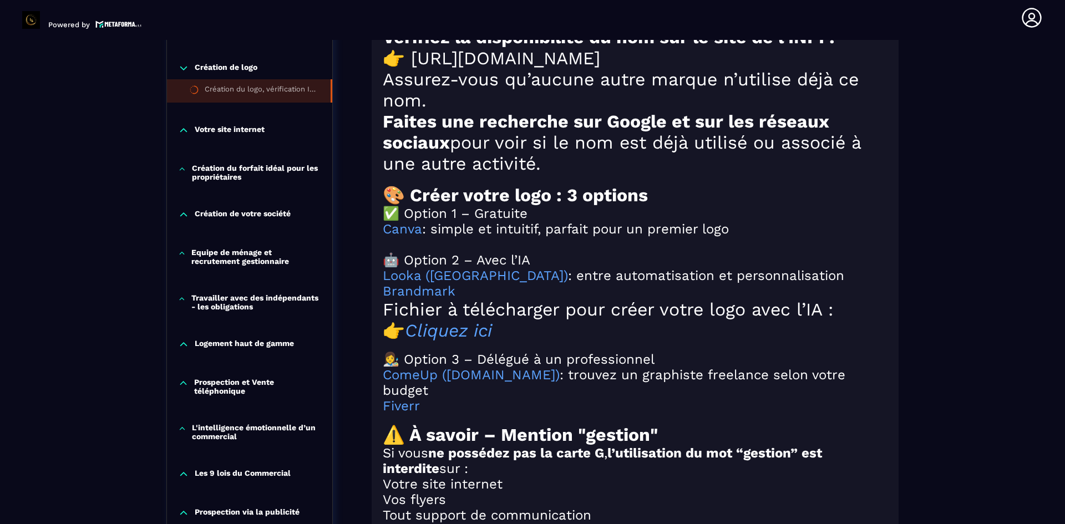
scroll to position [1035, 0]
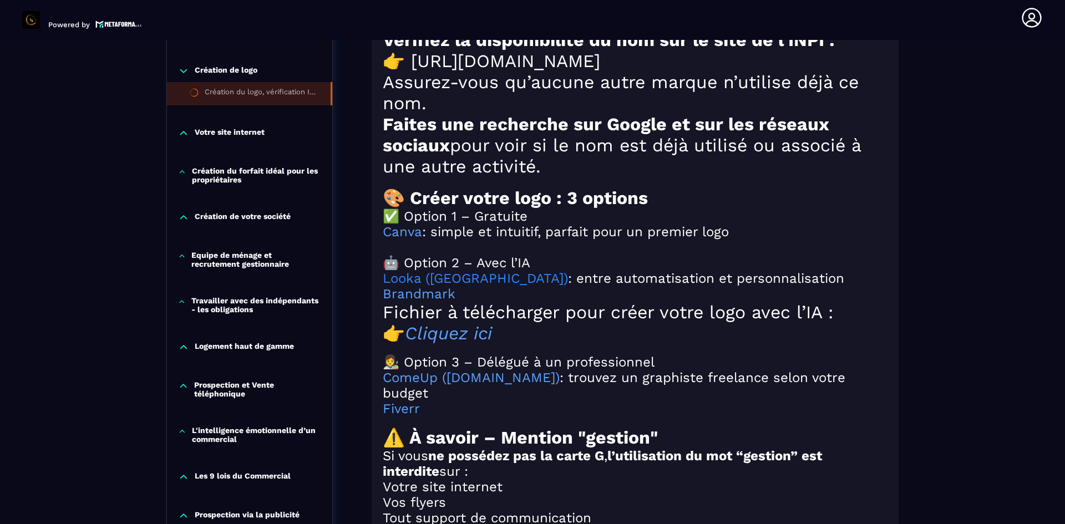
click at [414, 286] on link "Looka ([GEOGRAPHIC_DATA])" at bounding box center [475, 279] width 185 height 16
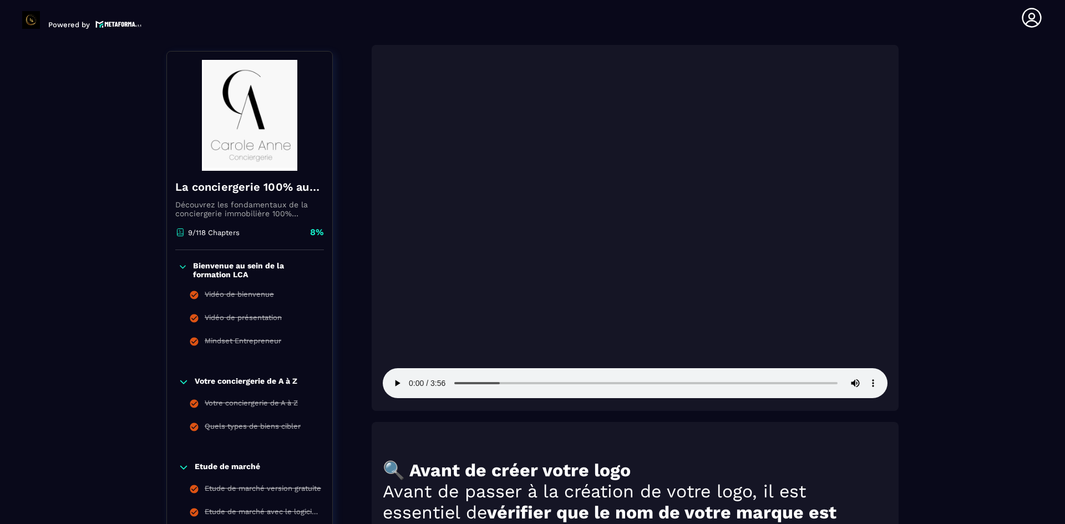
scroll to position [496, 0]
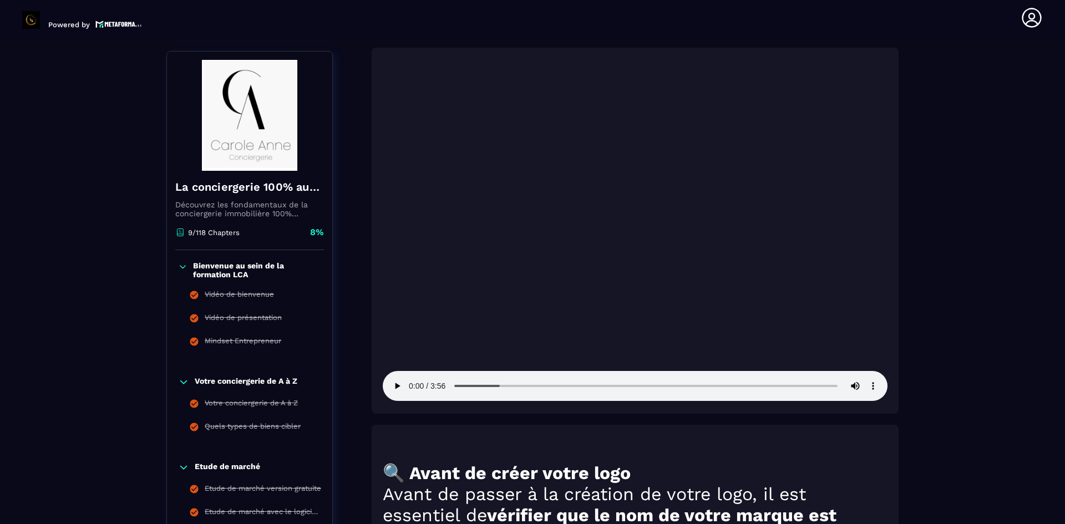
click at [479, 276] on video at bounding box center [635, 232] width 505 height 337
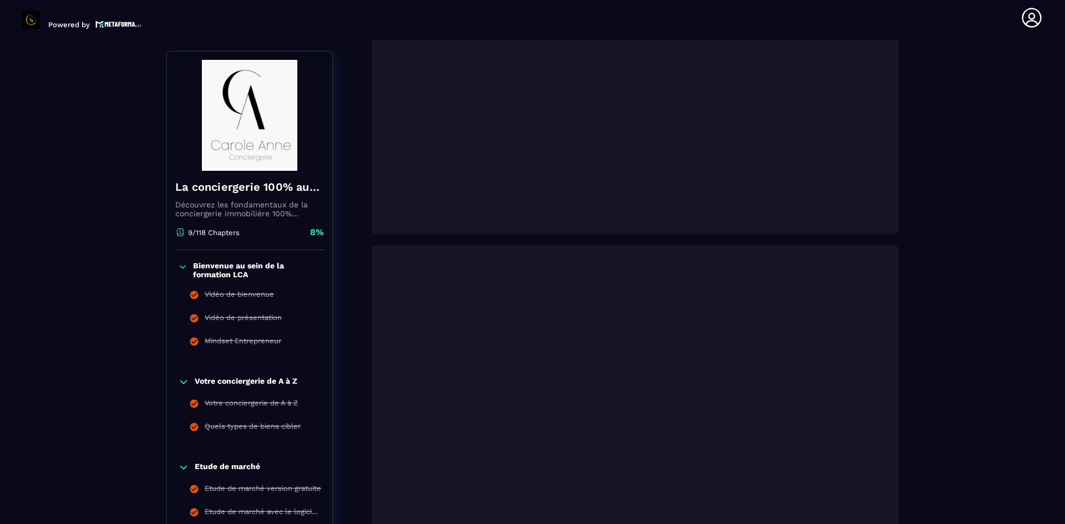
scroll to position [0, 0]
